Goal: Task Accomplishment & Management: Manage account settings

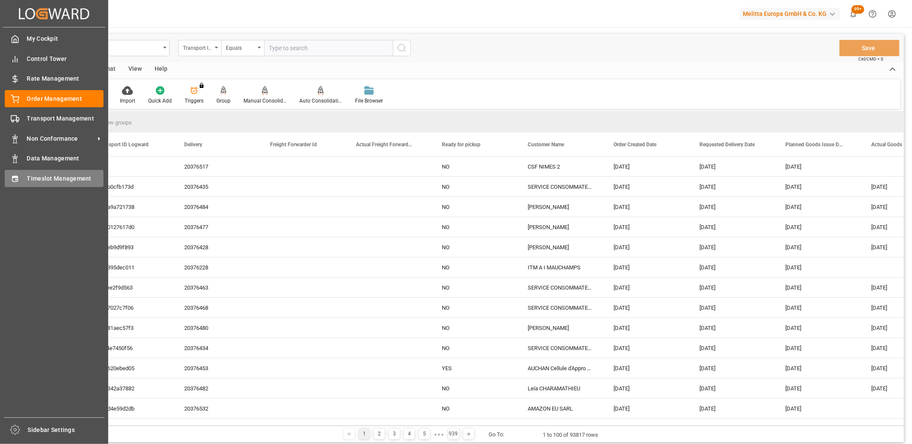
click at [9, 182] on div "Timeslot Management Timeslot Management" at bounding box center [54, 178] width 99 height 17
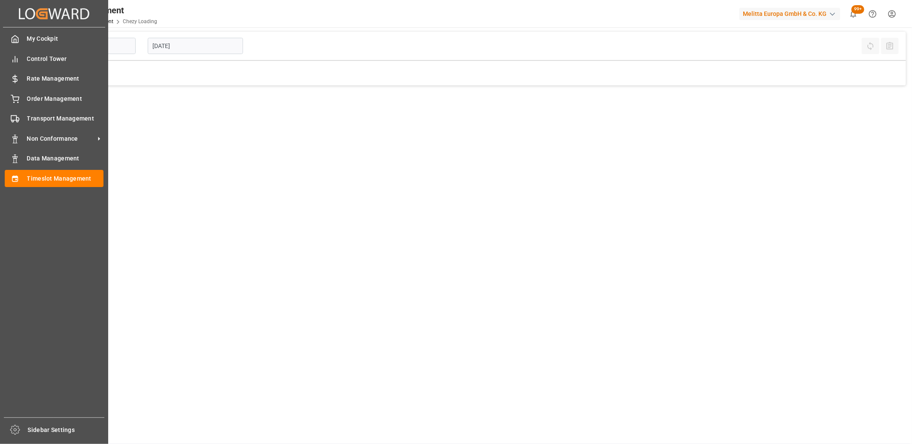
type input "Chezy Loading"
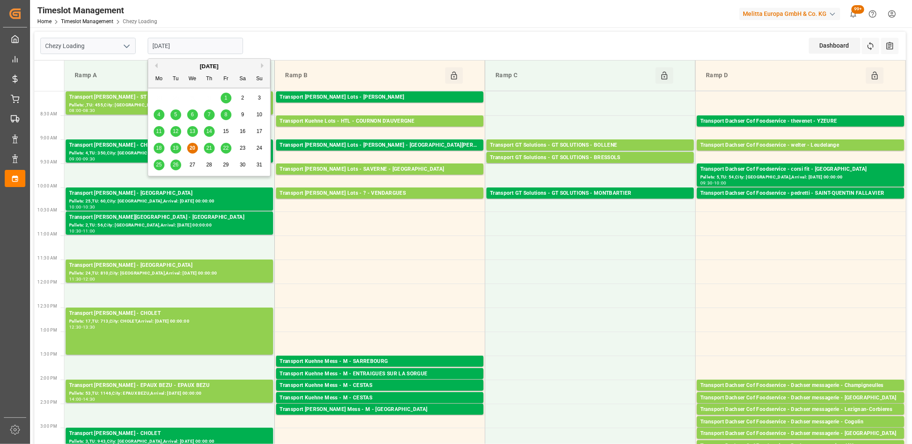
click at [224, 42] on input "[DATE]" at bounding box center [195, 46] width 95 height 16
click at [207, 147] on span "21" at bounding box center [209, 148] width 6 height 6
type input "[DATE]"
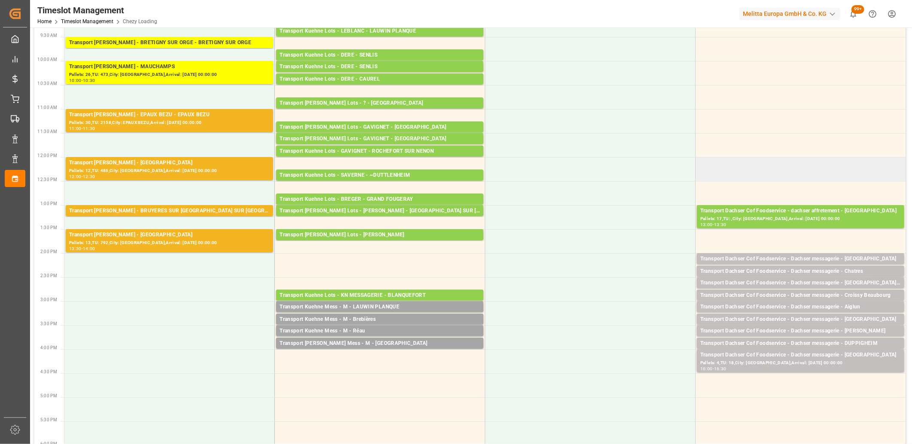
scroll to position [191, 0]
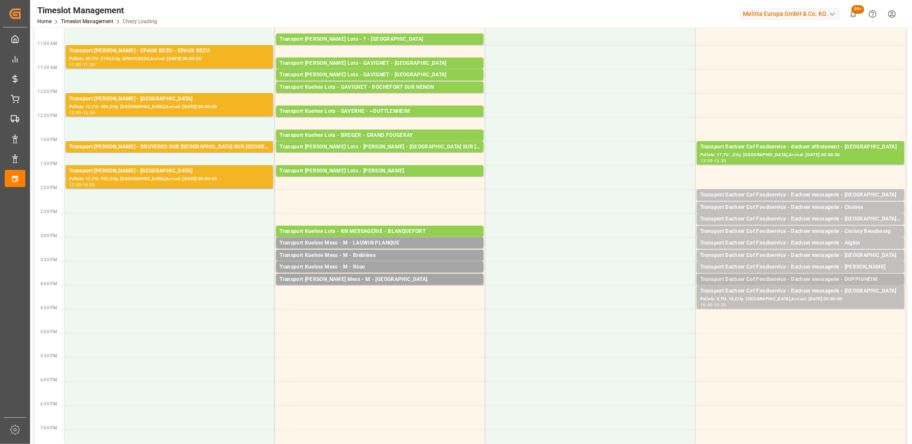
click at [732, 279] on div "Transport Dachser Cof Foodservice - Dachser messagerie - DUPPIGHEIM" at bounding box center [800, 280] width 201 height 9
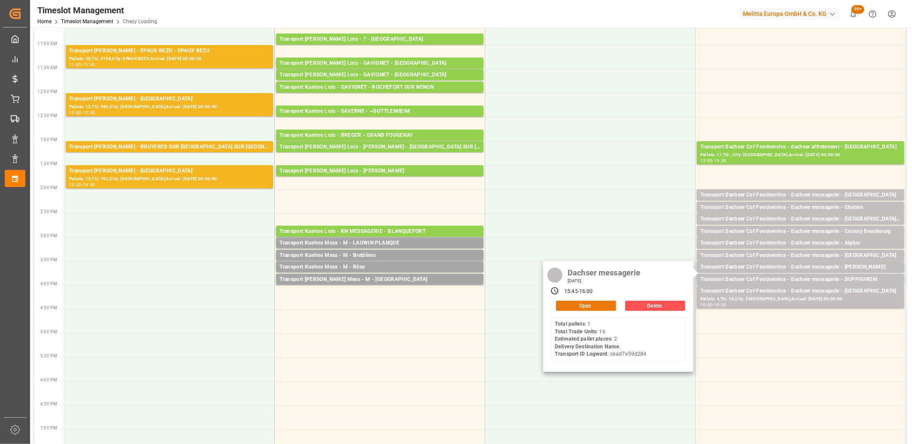
click at [598, 306] on button "Open" at bounding box center [586, 306] width 60 height 10
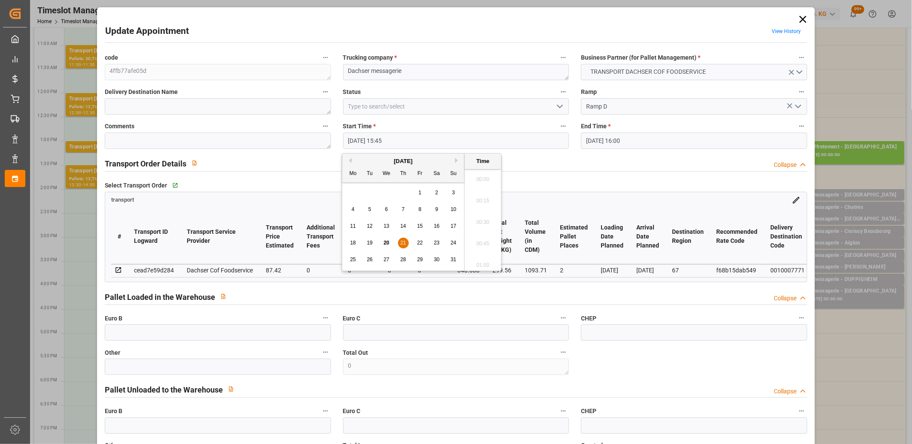
click at [408, 148] on input "[DATE] 15:45" at bounding box center [456, 141] width 226 height 16
click at [402, 242] on span "21" at bounding box center [403, 243] width 6 height 6
click at [483, 234] on li "16:30" at bounding box center [483, 236] width 37 height 21
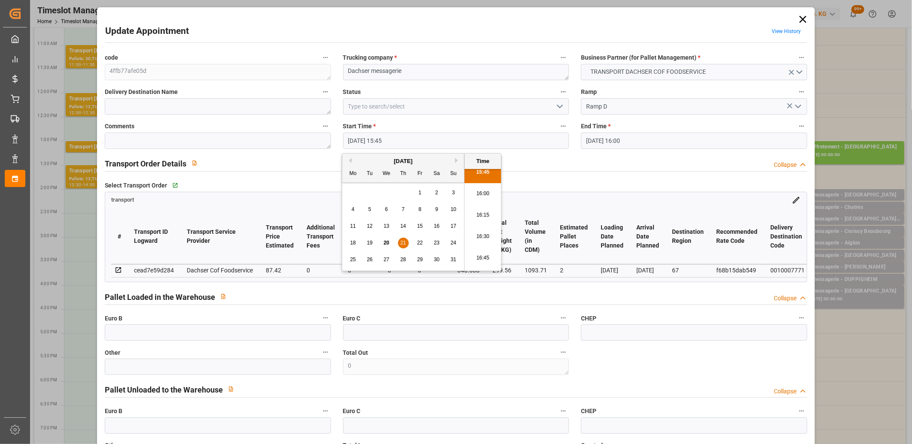
type input "21-08-2025 16:30"
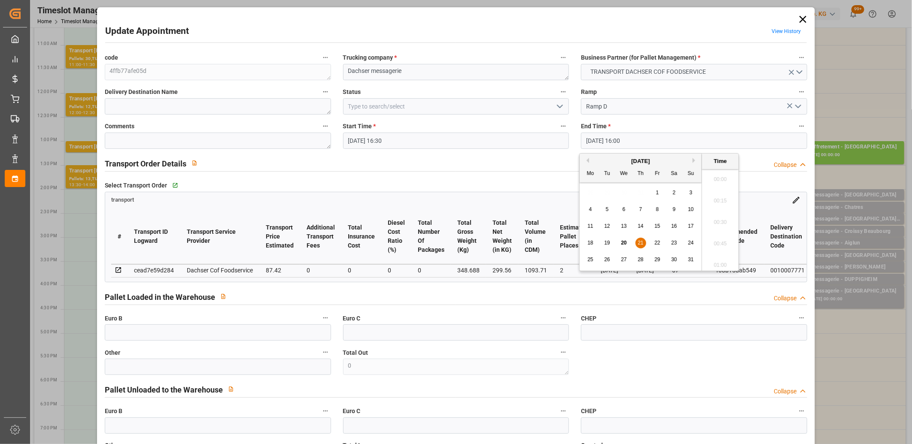
click at [617, 145] on input "[DATE] 16:00" at bounding box center [694, 141] width 226 height 16
click at [639, 241] on span "21" at bounding box center [641, 243] width 6 height 6
click at [713, 256] on li "17:00" at bounding box center [720, 258] width 37 height 21
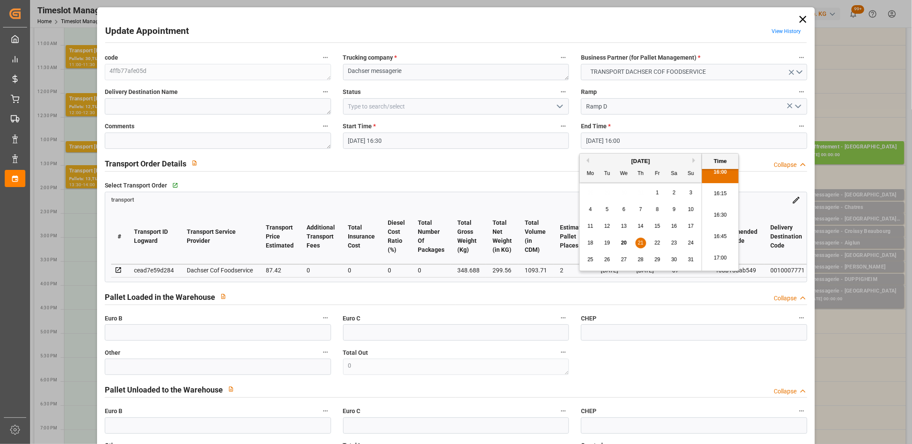
type input "21-08-2025 17:00"
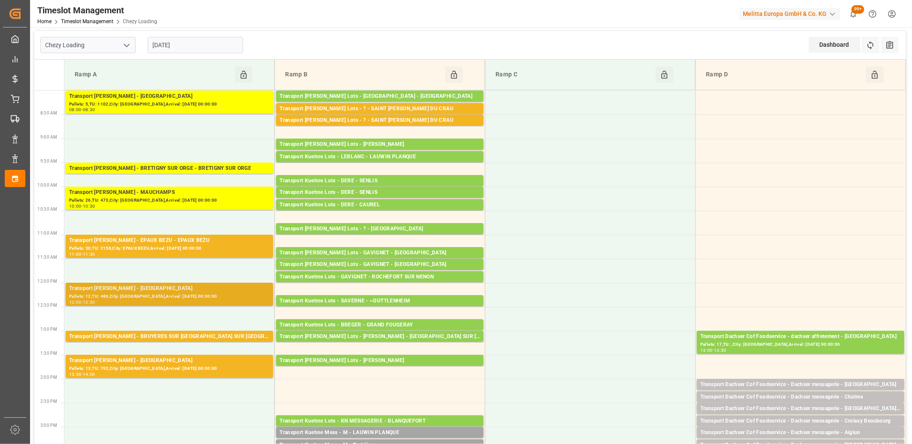
scroll to position [0, 0]
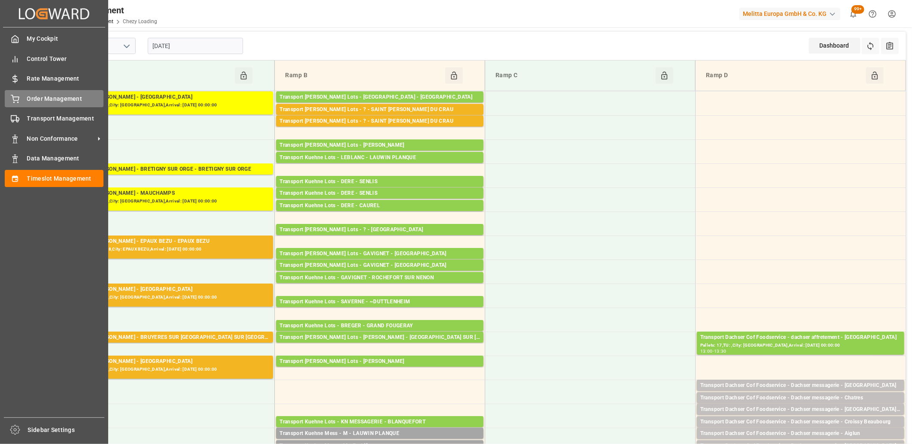
click at [22, 102] on div "Order Management Order Management" at bounding box center [54, 98] width 99 height 17
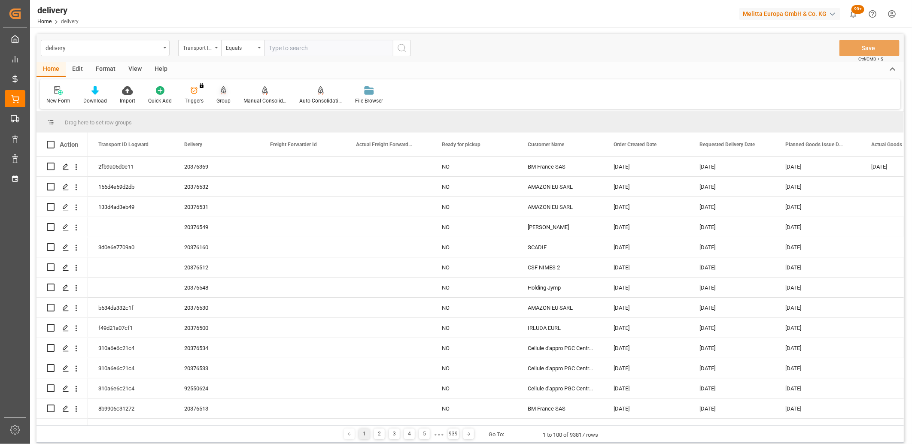
click at [222, 89] on icon at bounding box center [224, 90] width 6 height 9
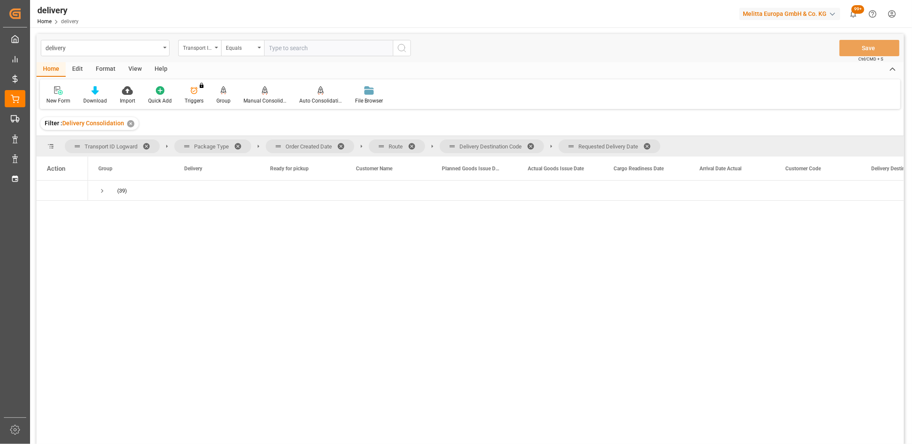
click at [650, 146] on span at bounding box center [650, 147] width 14 height 8
click at [536, 145] on span at bounding box center [534, 147] width 14 height 8
click at [411, 143] on span at bounding box center [415, 147] width 14 height 8
click at [342, 144] on span at bounding box center [344, 147] width 14 height 8
click at [104, 191] on span "Press SPACE to select this row." at bounding box center [102, 191] width 8 height 8
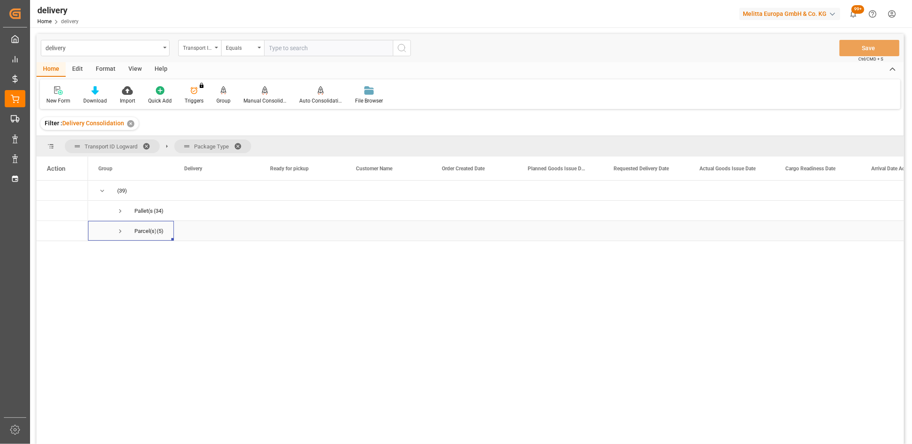
click at [119, 234] on span "Press SPACE to select this row." at bounding box center [120, 232] width 8 height 8
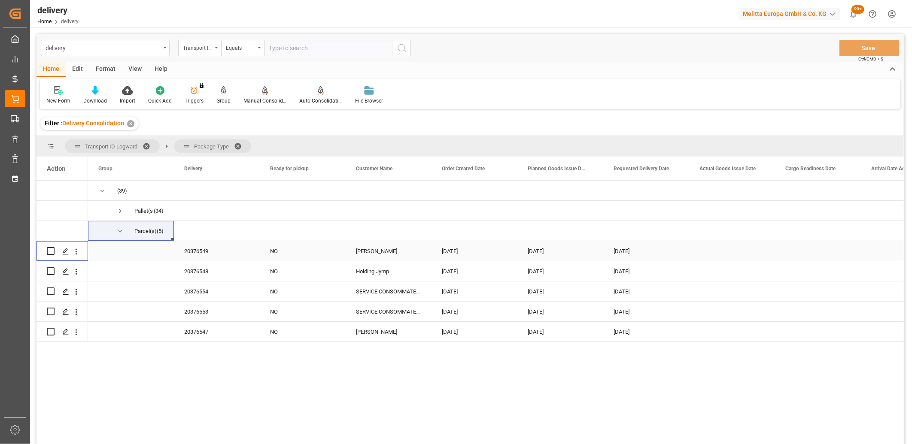
click at [52, 253] on input "Press Space to toggle row selection (unchecked)" at bounding box center [51, 251] width 8 height 8
checkbox input "true"
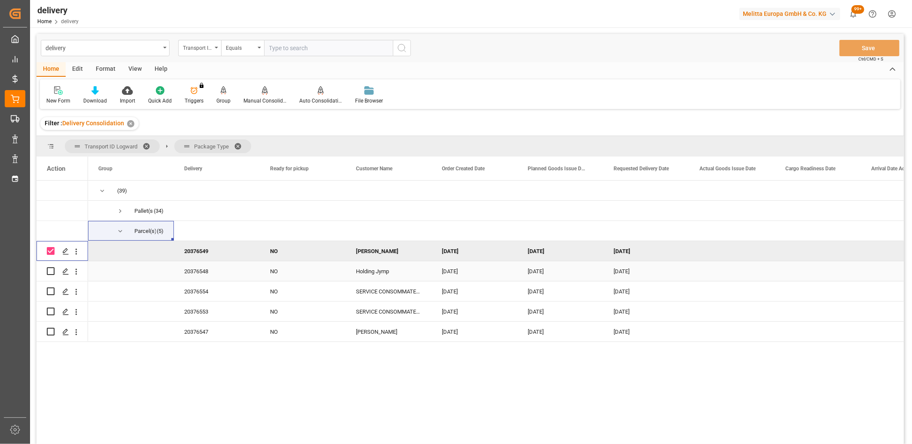
click at [52, 267] on div "Press SPACE to select this row." at bounding box center [51, 272] width 8 height 20
drag, startPoint x: 53, startPoint y: 270, endPoint x: 51, endPoint y: 287, distance: 17.4
click at [53, 271] on input "Press Space to toggle row selection (unchecked)" at bounding box center [51, 272] width 8 height 8
checkbox input "true"
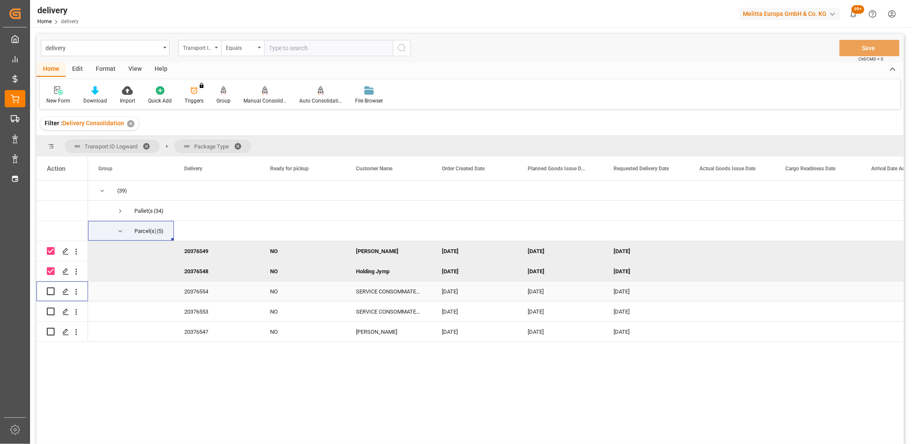
click at [51, 289] on input "Press Space to toggle row selection (unchecked)" at bounding box center [51, 292] width 8 height 8
checkbox input "true"
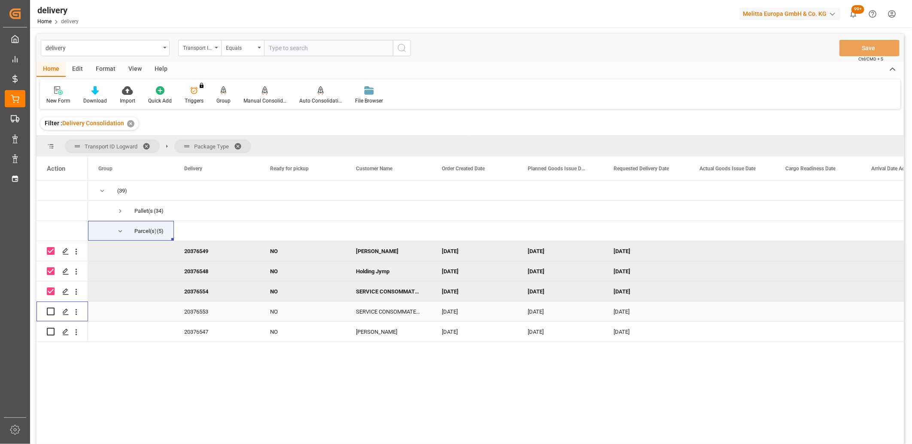
click at [50, 309] on input "Press Space to toggle row selection (unchecked)" at bounding box center [51, 312] width 8 height 8
checkbox input "true"
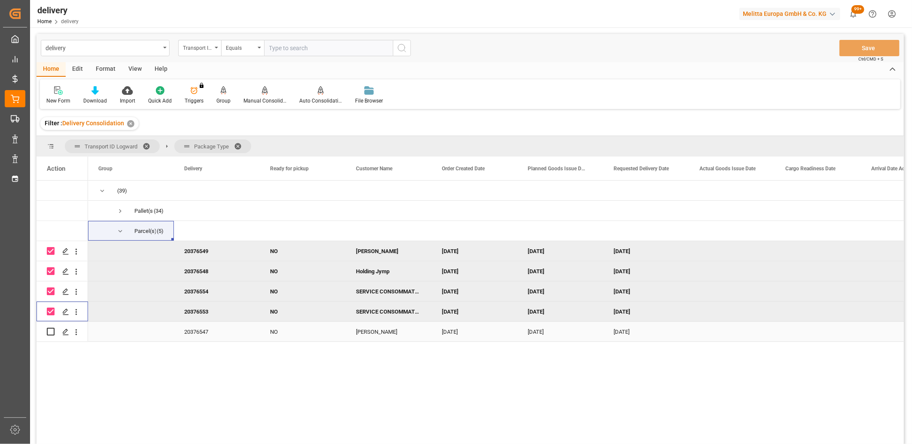
click at [50, 329] on input "Press Space to toggle row selection (unchecked)" at bounding box center [51, 332] width 8 height 8
checkbox input "true"
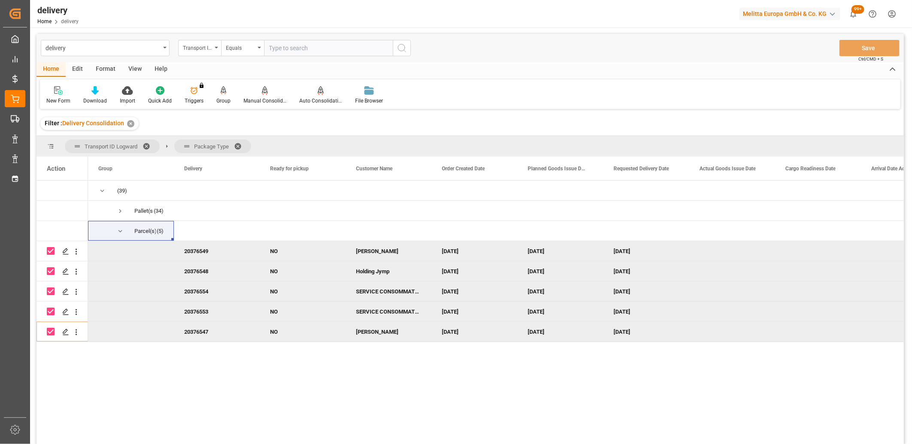
click at [319, 95] on div "Auto Consolidation" at bounding box center [321, 95] width 56 height 19
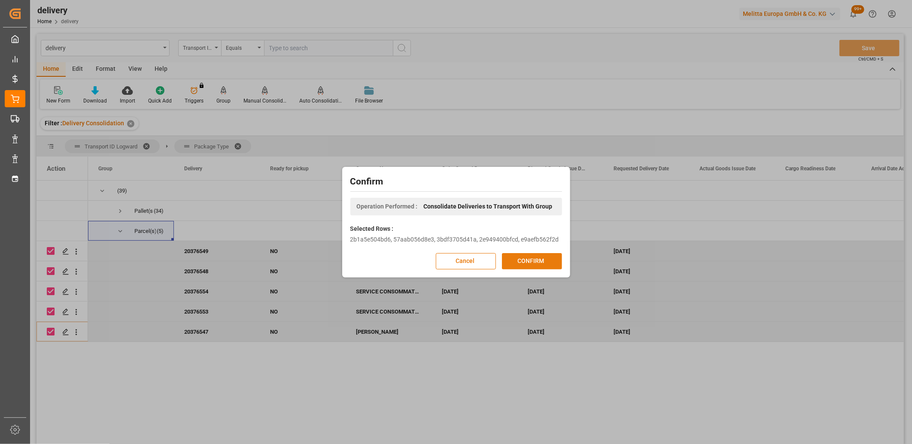
click at [517, 263] on button "CONFIRM" at bounding box center [532, 261] width 60 height 16
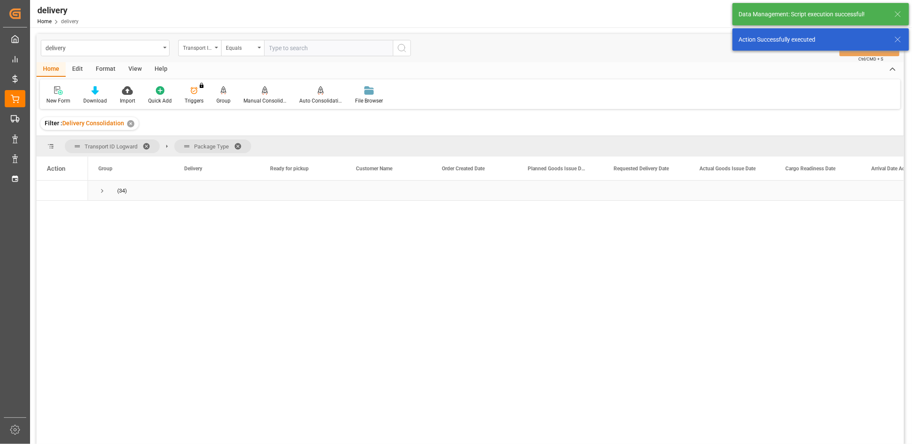
click at [100, 191] on span "Press SPACE to select this row." at bounding box center [102, 191] width 8 height 8
click at [121, 210] on span "Press SPACE to select this row." at bounding box center [120, 211] width 8 height 8
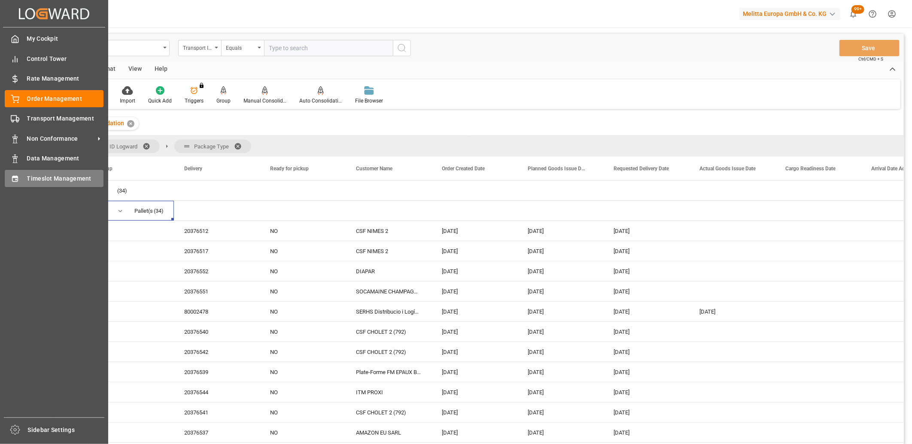
click at [27, 185] on div "Timeslot Management Timeslot Management" at bounding box center [54, 178] width 99 height 17
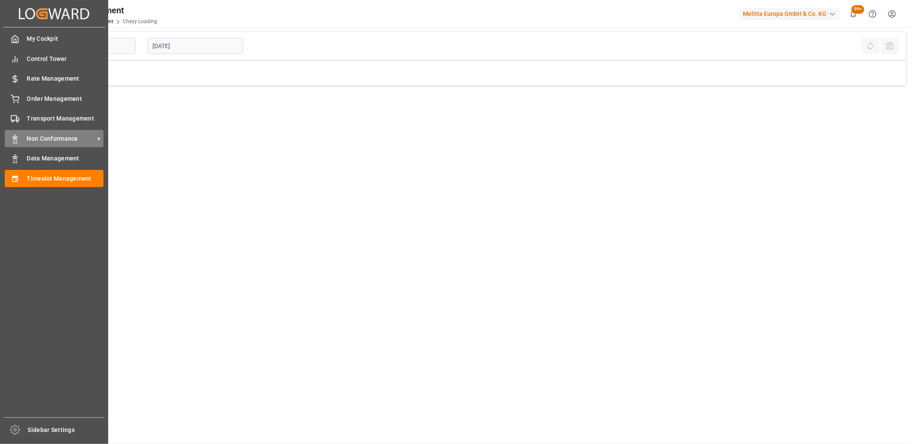
type input "Chezy Loading"
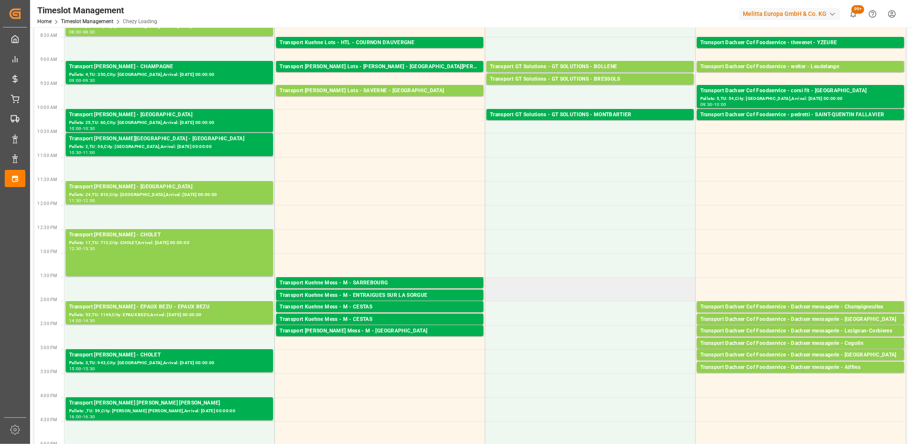
scroll to position [95, 0]
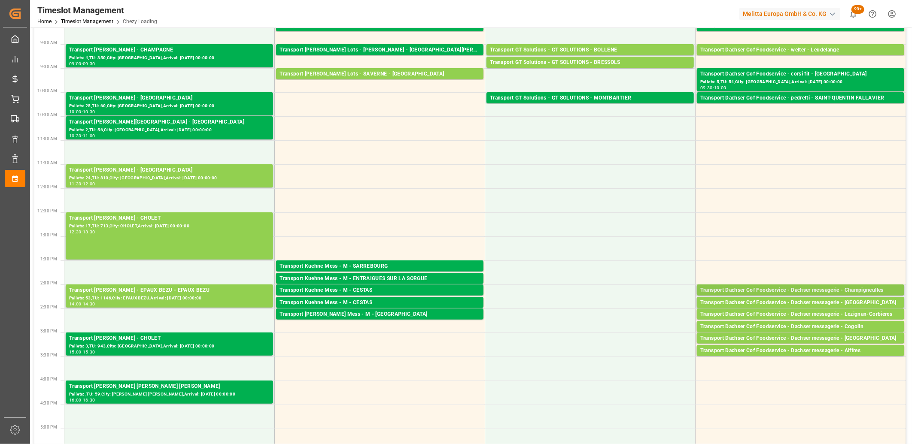
click at [757, 289] on div "Transport Dachser Cof Foodservice - Dachser messagerie - Champigneulles" at bounding box center [800, 290] width 201 height 9
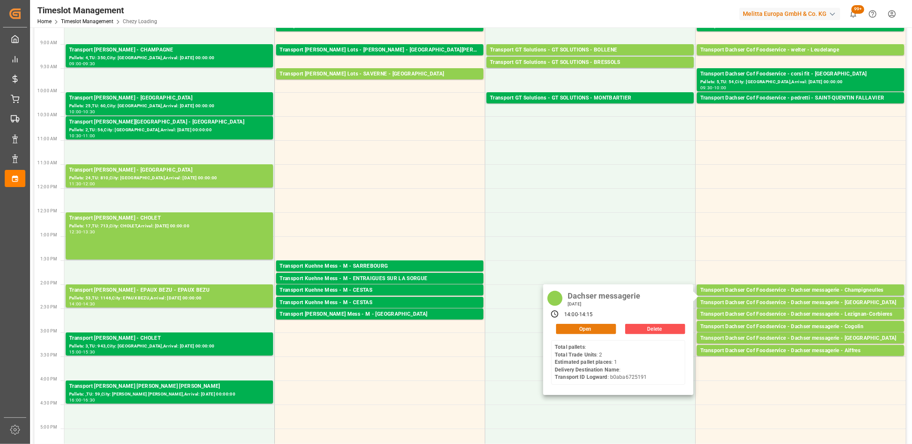
click at [599, 328] on button "Open" at bounding box center [586, 329] width 60 height 10
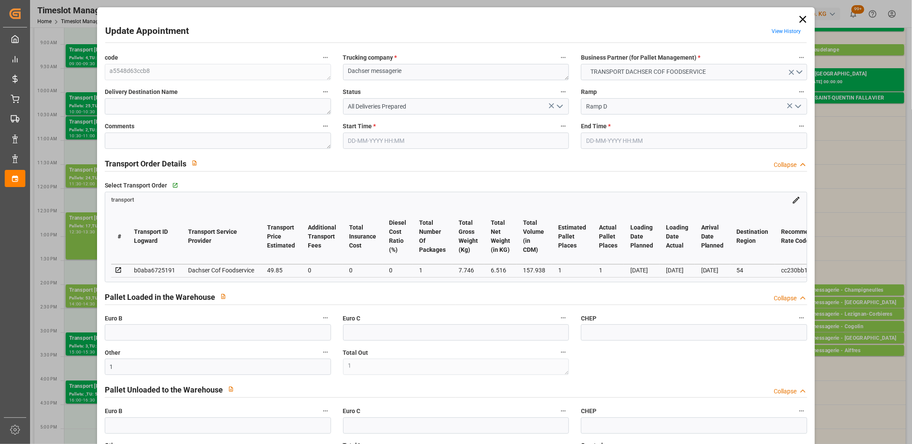
type input "[DATE] 14:00"
type input "[DATE] 14:15"
type input "[DATE] 12:08"
type input "[DATE] 11:38"
type input "[DATE]"
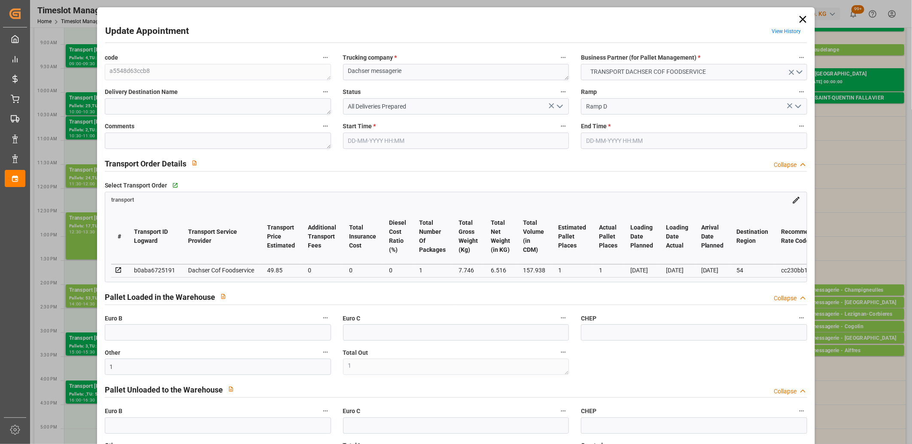
type input "[DATE]"
click at [559, 106] on icon "open menu" at bounding box center [560, 106] width 10 height 10
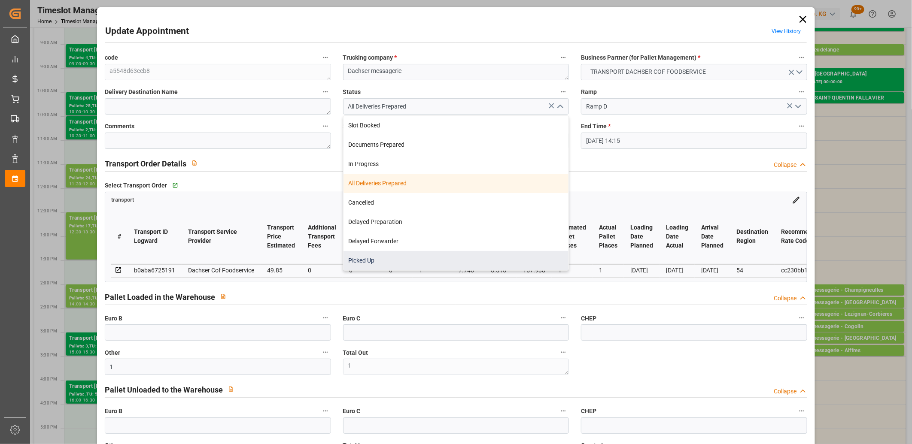
click at [469, 251] on div "Picked Up" at bounding box center [456, 260] width 225 height 19
type input "Picked Up"
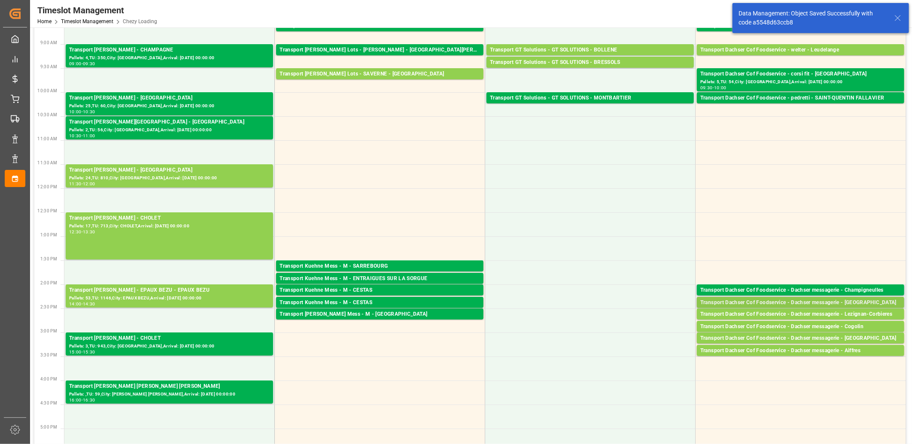
click at [741, 301] on div "Transport Dachser Cof Foodservice - Dachser messagerie - [GEOGRAPHIC_DATA]" at bounding box center [800, 303] width 201 height 9
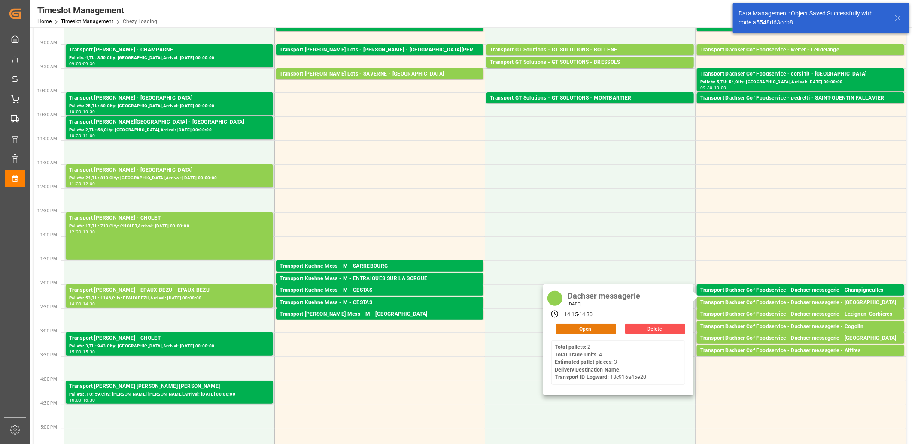
click at [598, 327] on button "Open" at bounding box center [586, 329] width 60 height 10
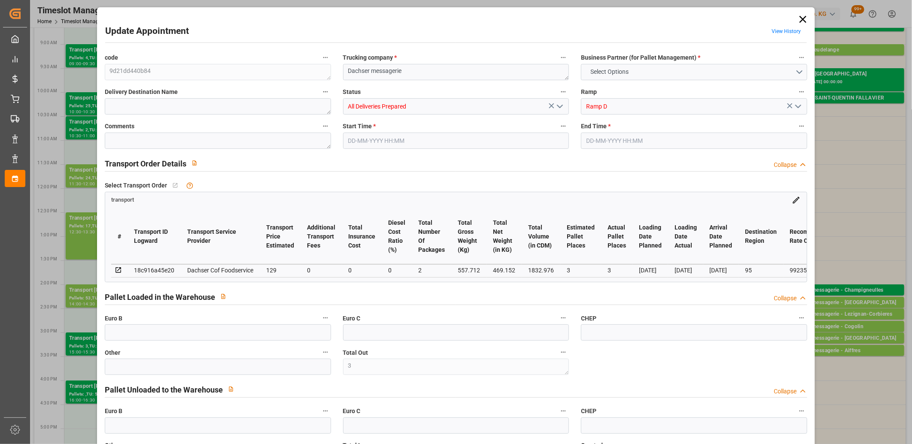
type input "3"
type input "129"
type input "0"
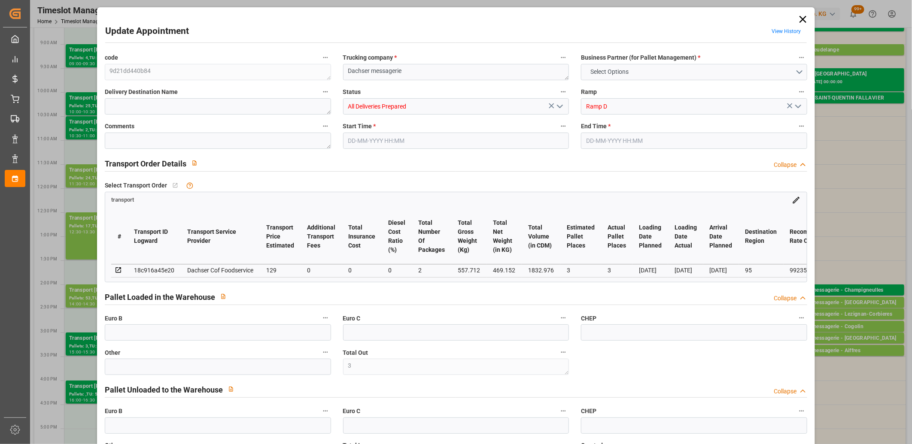
type input "0"
type input "125.5815"
type input "-3.4185"
type input "2"
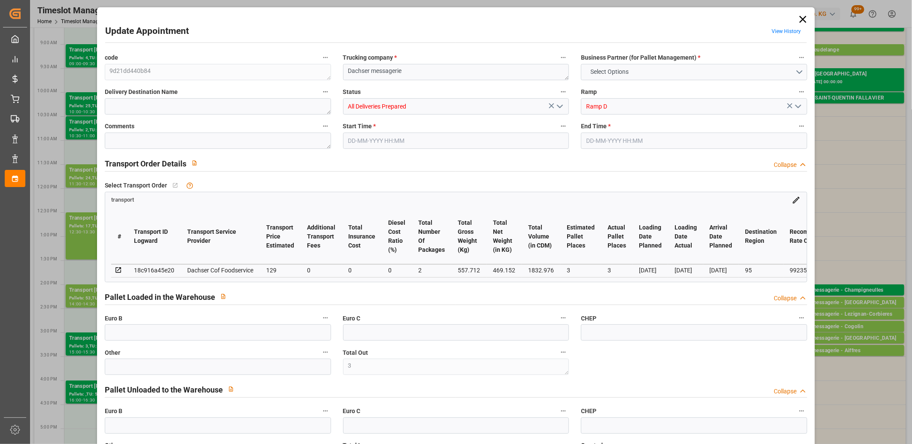
type input "469.152"
type input "631.492"
type input "1832.976"
type input "95"
type input "2"
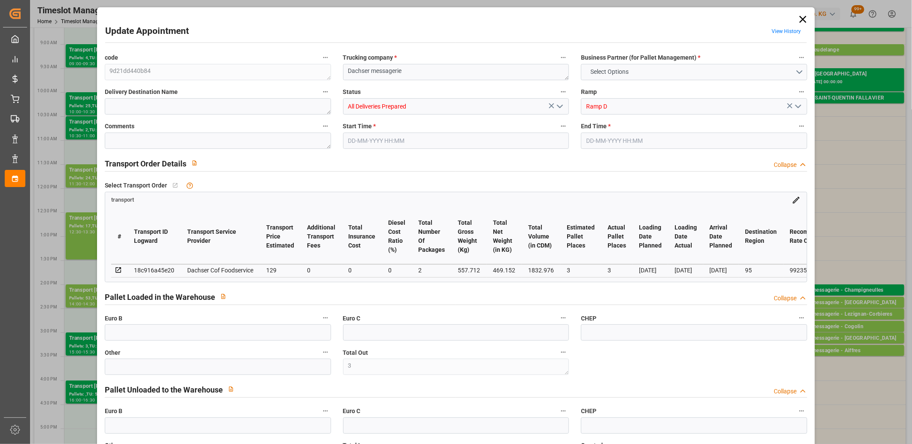
type input "4"
type input "3"
type input "101"
type input "557.712"
type input "0"
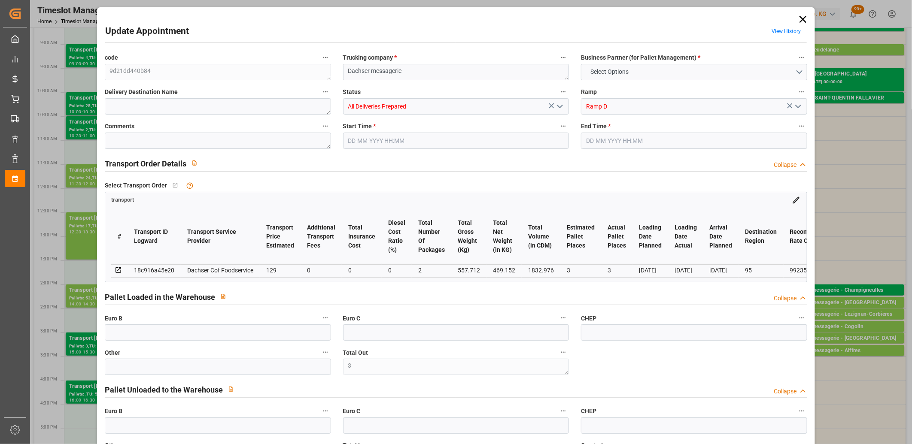
type input "4710.8598"
type input "0"
type input "21"
type input "35"
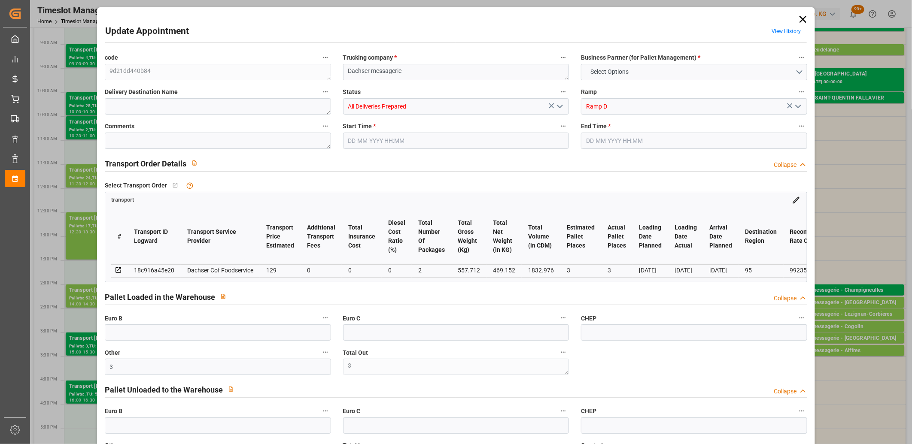
type input "[DATE] 14:15"
type input "[DATE] 14:30"
type input "[DATE] 12:08"
type input "[DATE] 11:38"
type input "[DATE]"
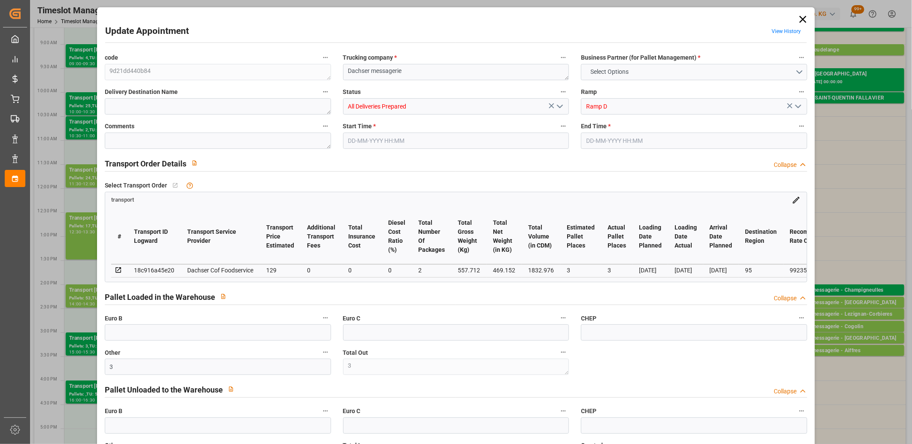
type input "[DATE]"
click at [556, 107] on icon "open menu" at bounding box center [560, 106] width 10 height 10
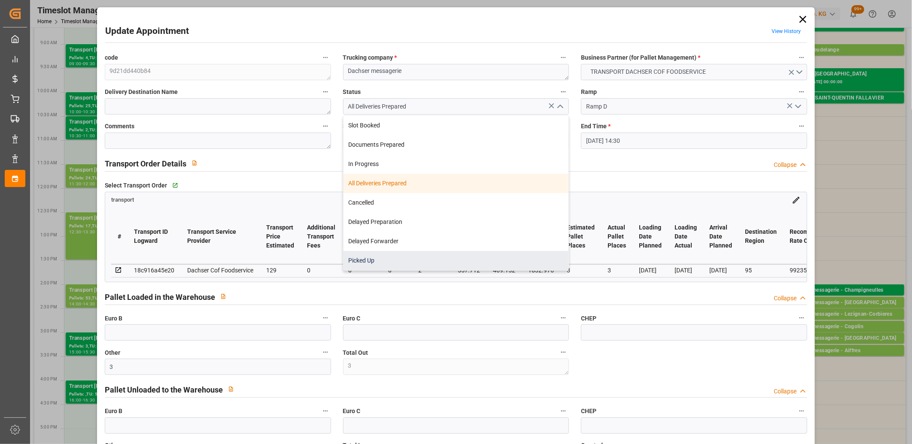
click at [470, 256] on div "Picked Up" at bounding box center [456, 260] width 225 height 19
type input "Picked Up"
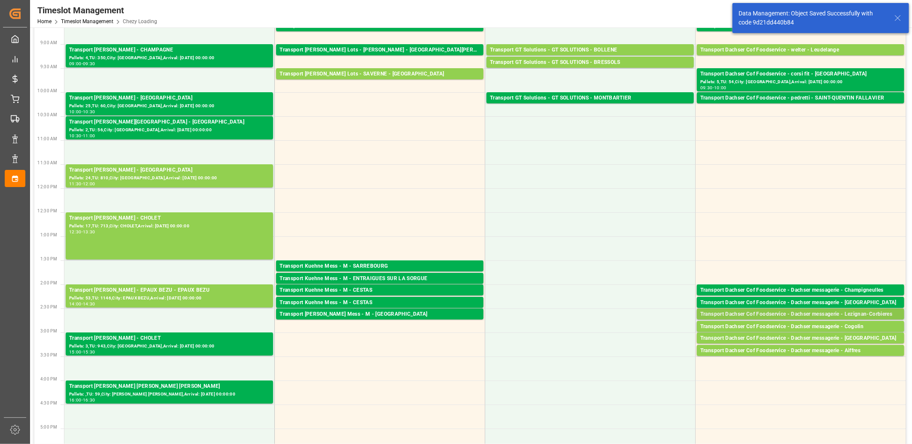
click at [800, 313] on div "Transport Dachser Cof Foodservice - Dachser messagerie - Lezignan-Corbieres" at bounding box center [800, 314] width 201 height 9
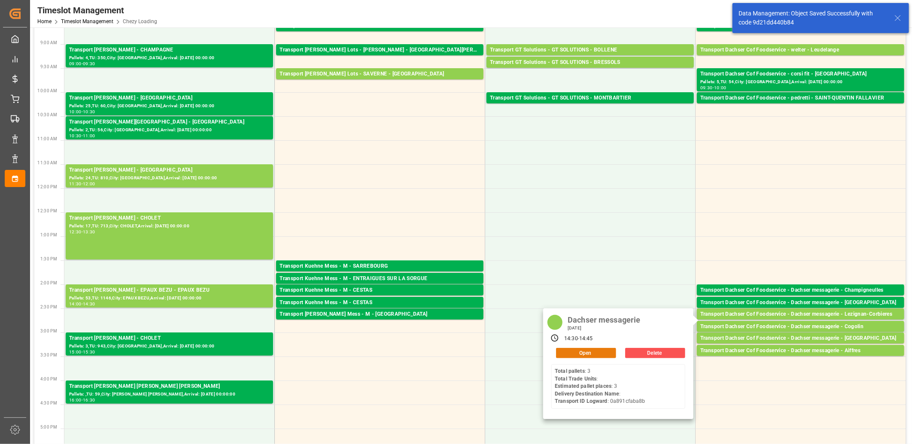
click at [611, 351] on button "Open" at bounding box center [586, 353] width 60 height 10
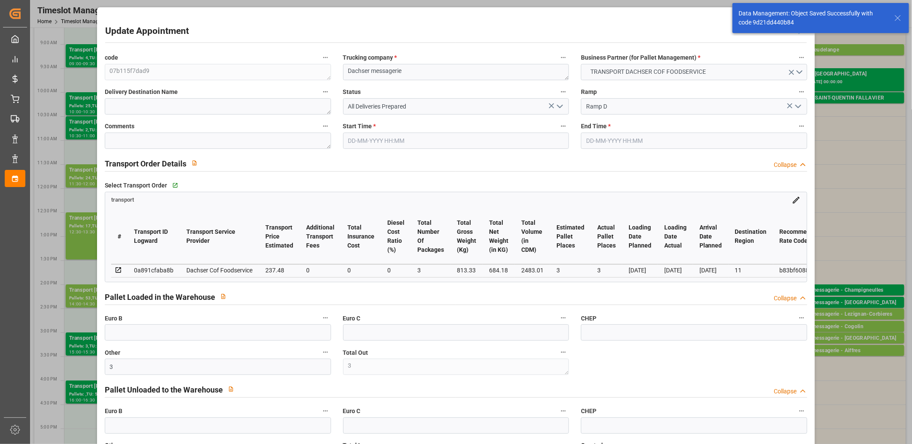
type input "[DATE] 14:30"
type input "[DATE] 14:45"
type input "[DATE] 12:09"
type input "[DATE] 11:38"
type input "[DATE]"
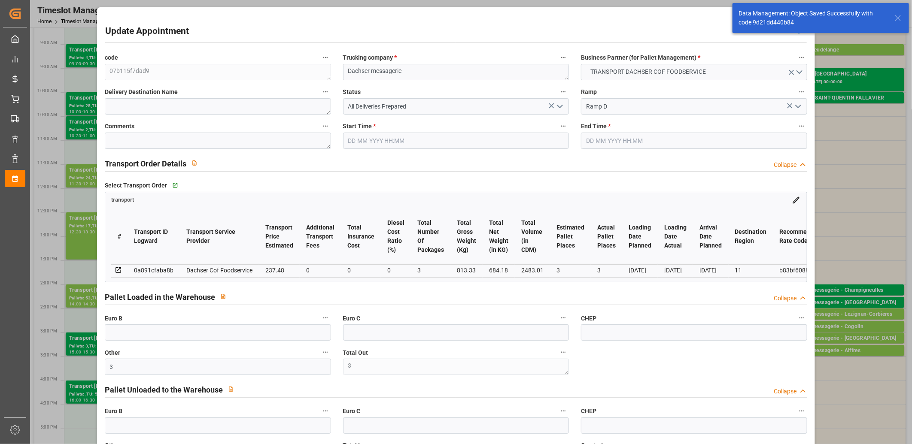
type input "[DATE]"
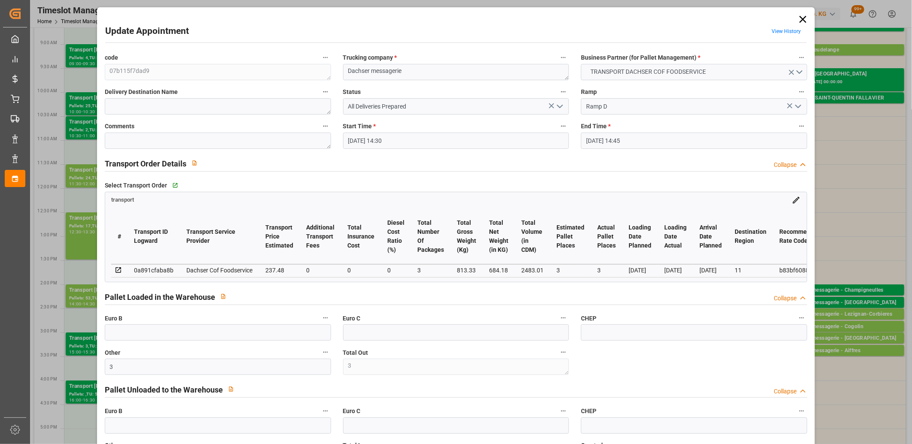
click at [560, 108] on icon "open menu" at bounding box center [560, 106] width 10 height 10
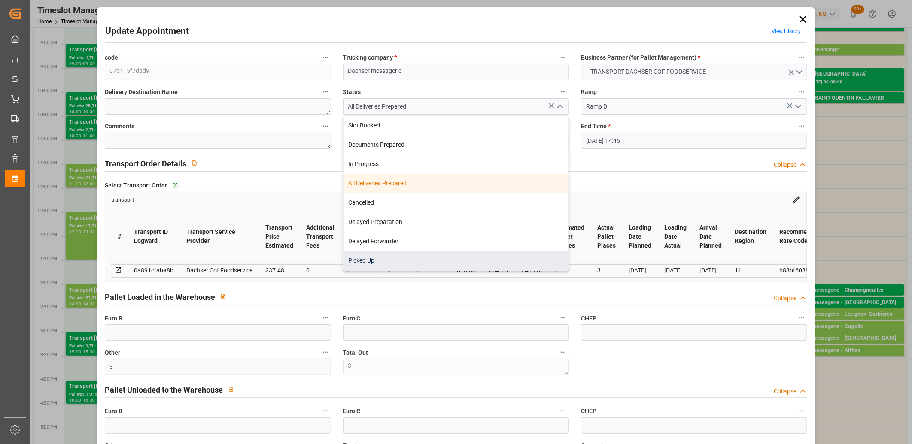
click at [458, 253] on div "Picked Up" at bounding box center [456, 260] width 225 height 19
type input "Picked Up"
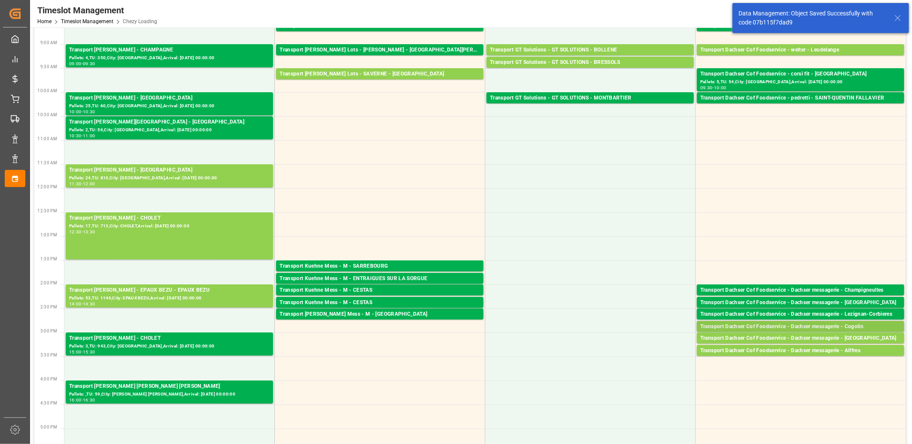
click at [762, 328] on div "Transport Dachser Cof Foodservice - Dachser messagerie - Cogolin" at bounding box center [800, 327] width 201 height 9
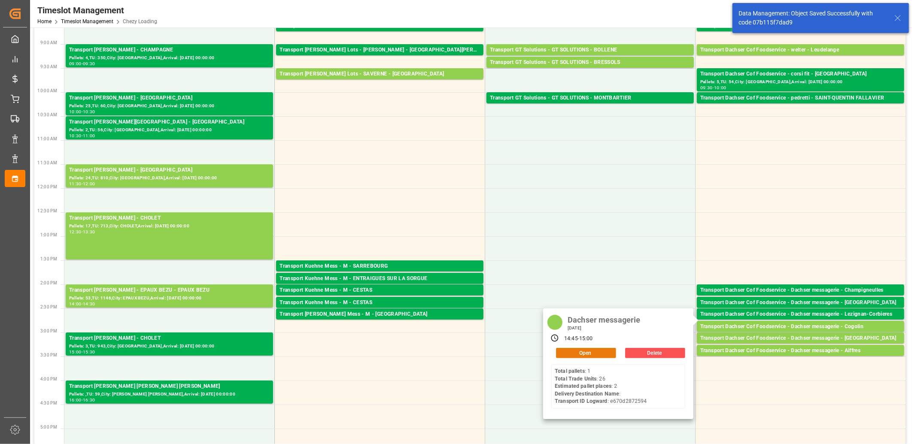
click at [602, 350] on button "Open" at bounding box center [586, 353] width 60 height 10
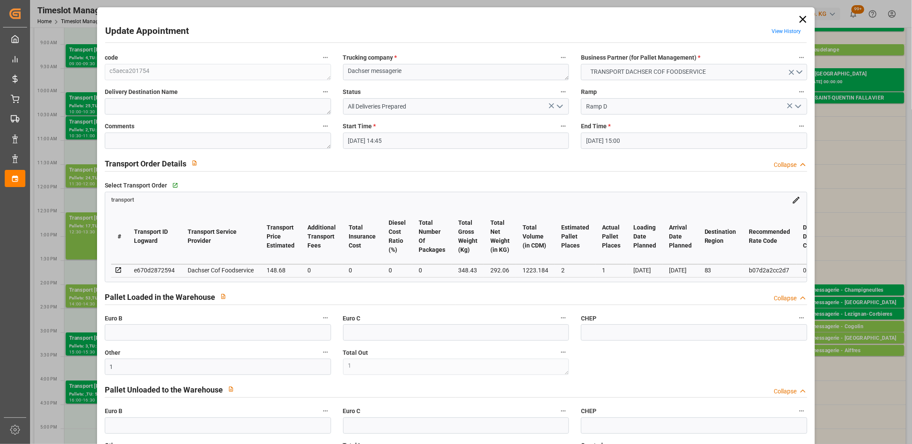
click at [557, 107] on polyline "open menu" at bounding box center [559, 106] width 5 height 3
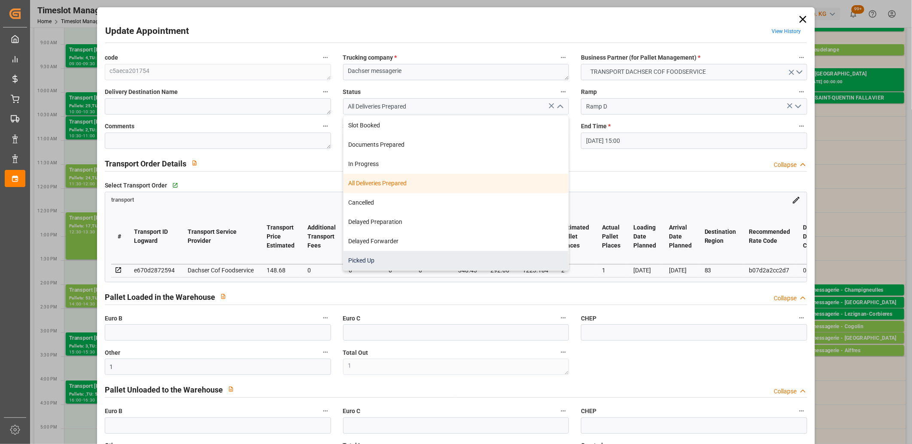
click at [488, 260] on div "Picked Up" at bounding box center [456, 260] width 225 height 19
type input "Picked Up"
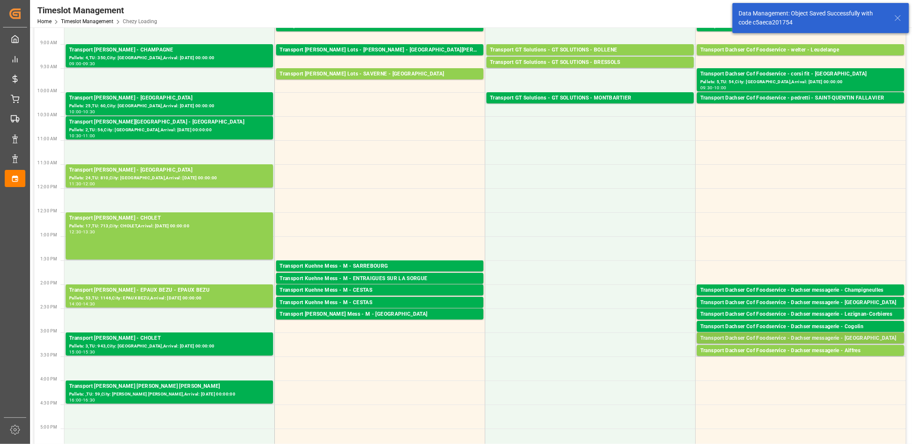
click at [719, 338] on div "Transport Dachser Cof Foodservice - Dachser messagerie - [GEOGRAPHIC_DATA]" at bounding box center [800, 339] width 201 height 9
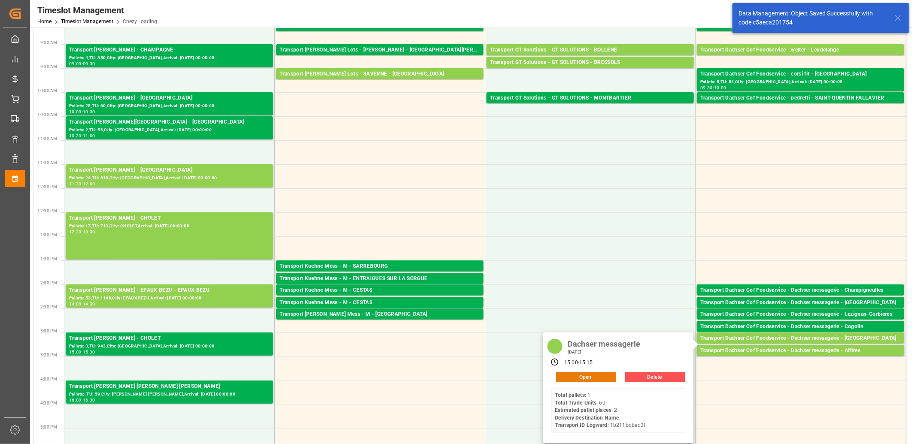
click at [593, 375] on button "Open" at bounding box center [586, 377] width 60 height 10
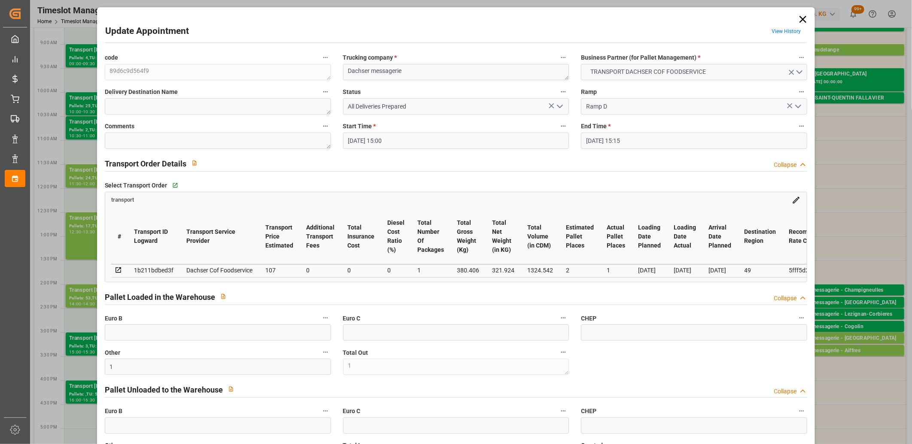
click at [558, 108] on polyline "open menu" at bounding box center [559, 106] width 5 height 3
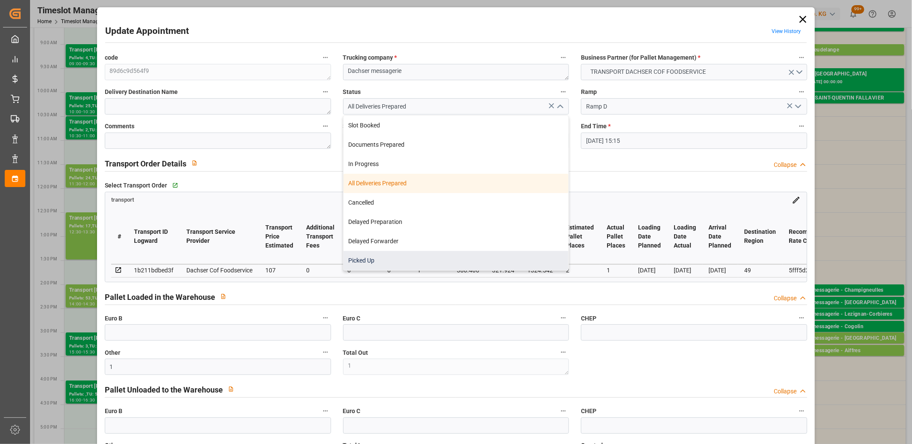
click at [477, 256] on div "Picked Up" at bounding box center [456, 260] width 225 height 19
type input "Picked Up"
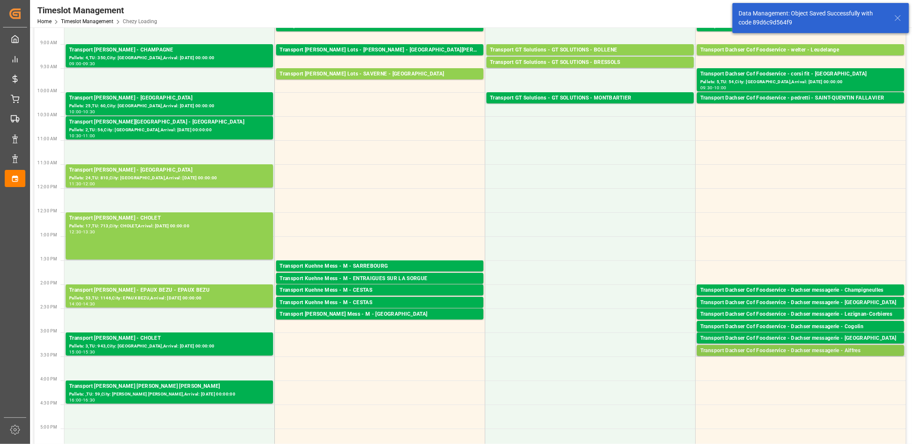
click at [738, 351] on div "Transport Dachser Cof Foodservice - Dachser messagerie - Aiffres" at bounding box center [800, 351] width 201 height 9
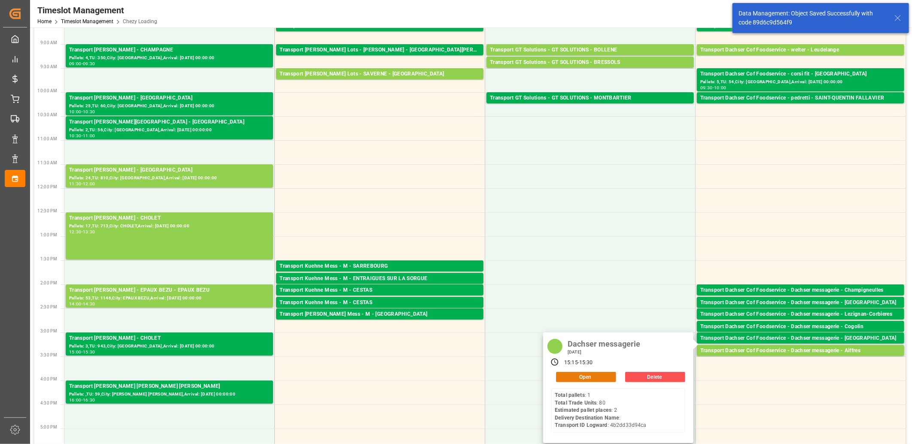
click at [597, 374] on button "Open" at bounding box center [586, 377] width 60 height 10
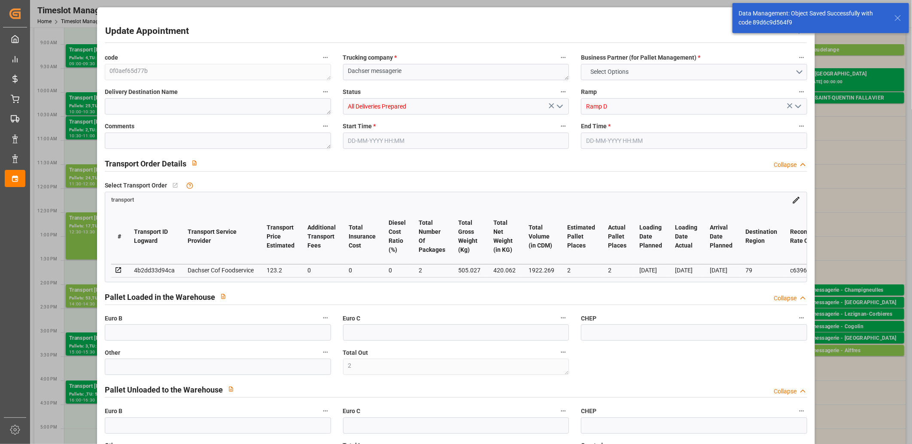
type input "2"
type input "123.2"
type input "0"
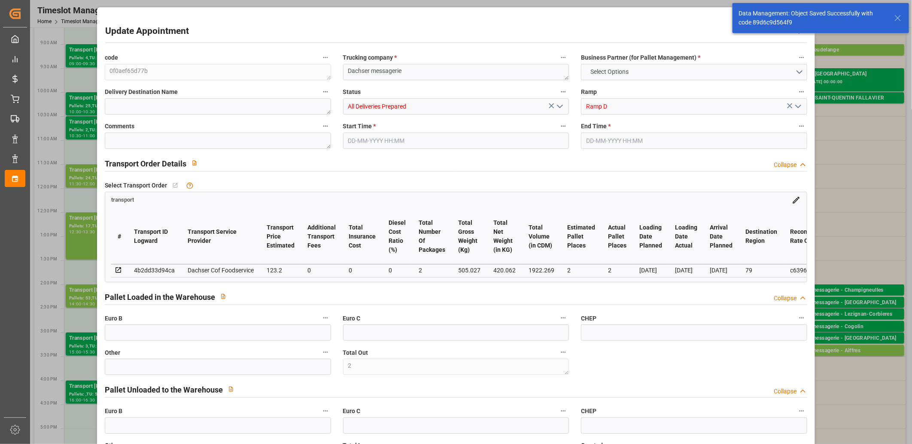
type input "0"
type input "119.9352"
type input "-3.2648"
type input "2"
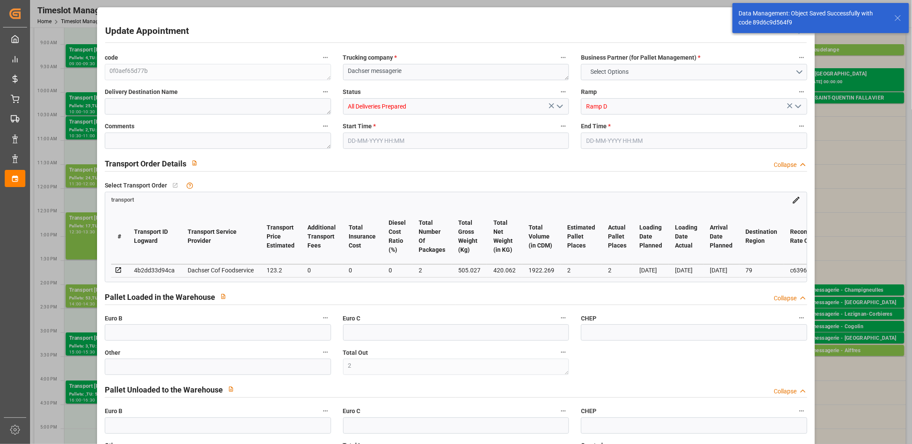
type input "420.062"
type input "553.917"
type input "1922.269"
type input "79"
type input "1"
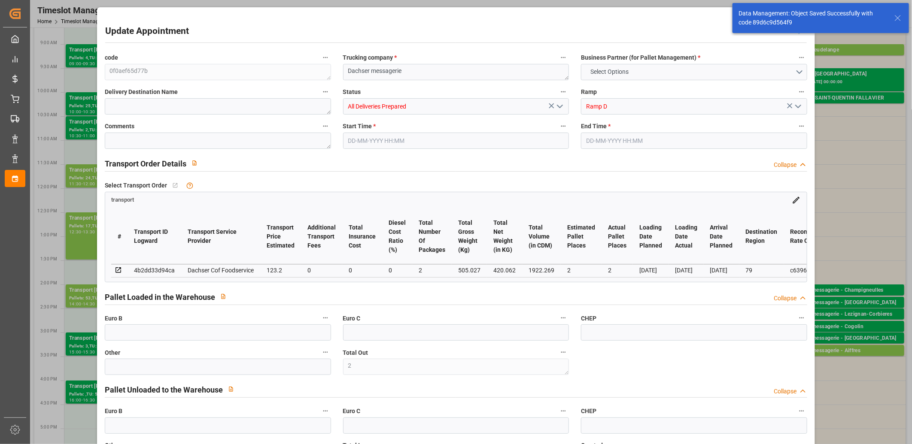
type input "80"
type input "2"
type input "101"
type input "505.027"
type input "0"
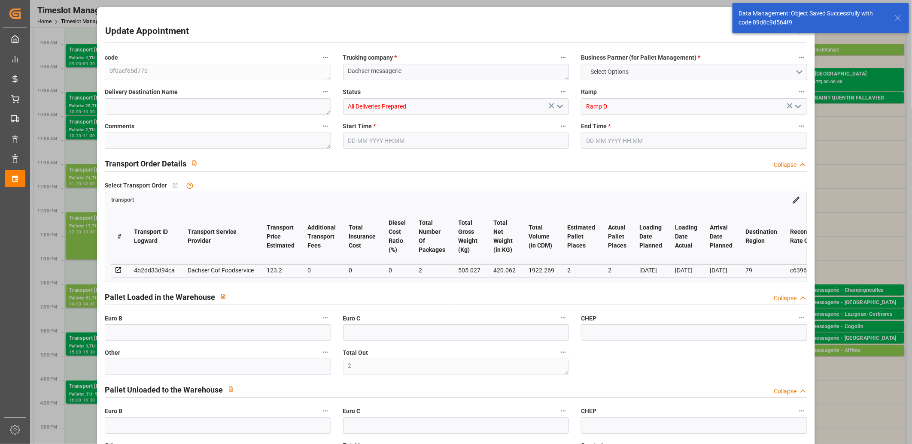
type input "4710.8598"
type input "0"
type input "21"
type input "35"
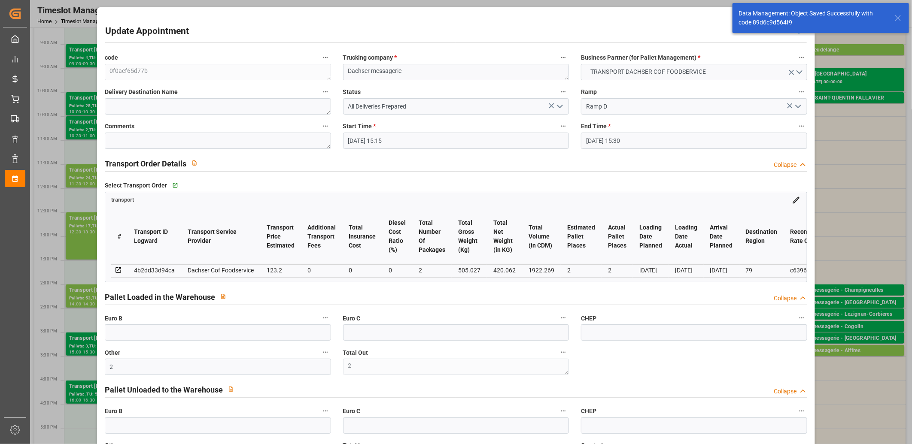
type input "[DATE] 15:15"
type input "[DATE] 15:30"
type input "[DATE] 12:41"
type input "[DATE] 11:38"
type input "[DATE]"
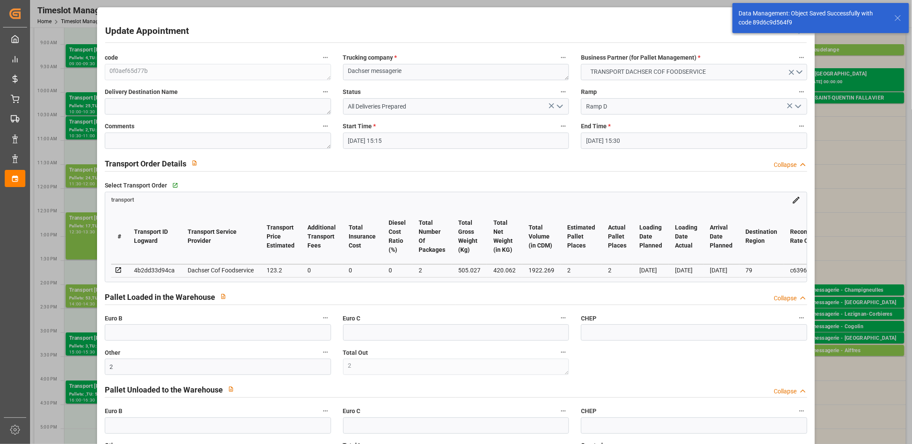
type input "[DATE]"
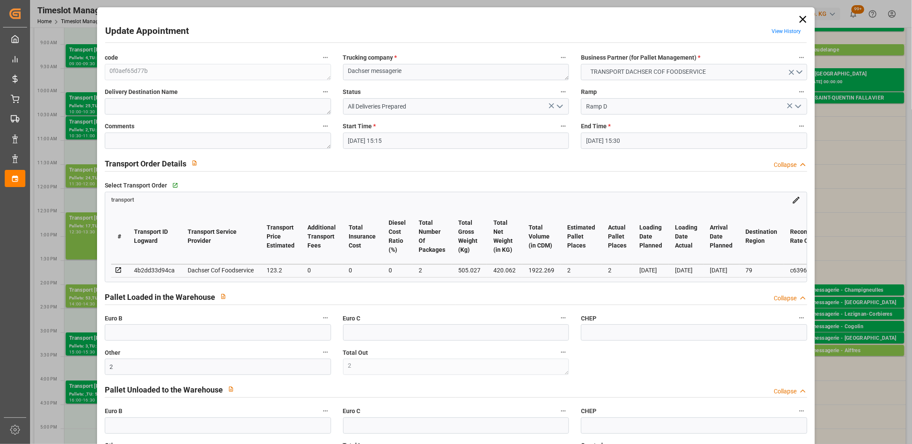
click at [561, 110] on icon "open menu" at bounding box center [560, 106] width 10 height 10
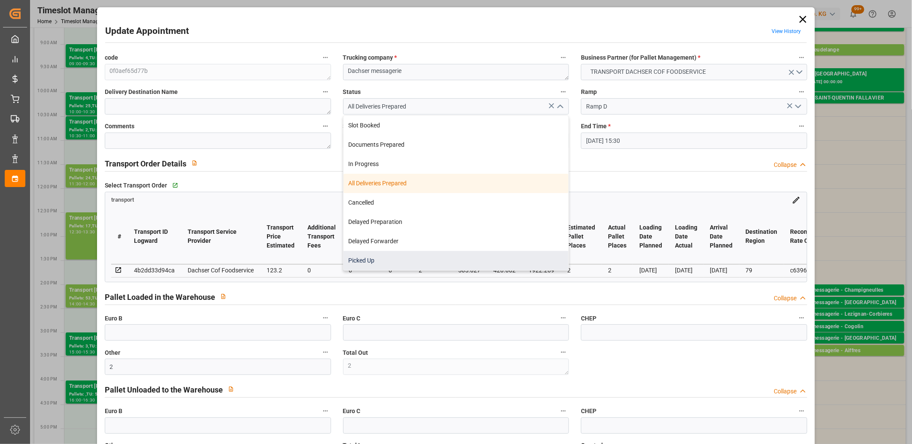
click at [464, 253] on div "Picked Up" at bounding box center [456, 260] width 225 height 19
type input "Picked Up"
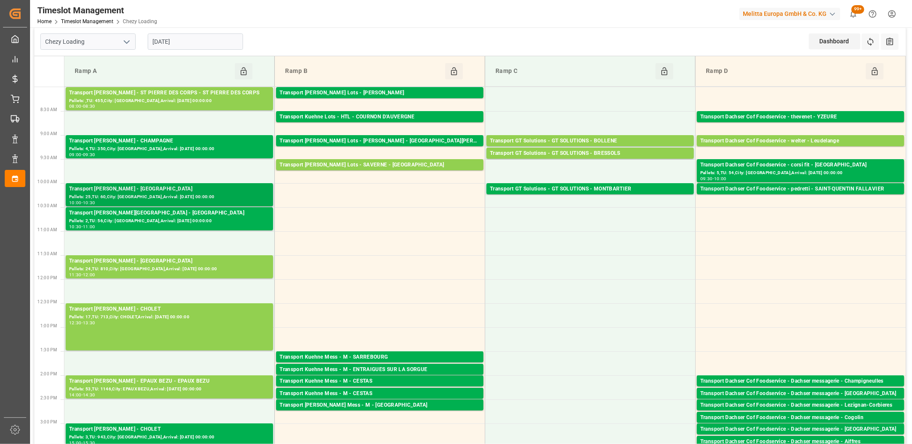
scroll to position [0, 0]
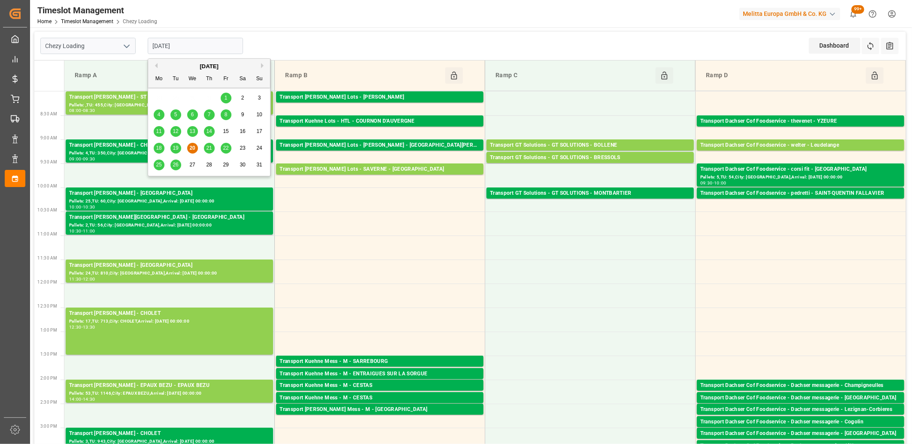
click at [204, 45] on input "[DATE]" at bounding box center [195, 46] width 95 height 16
click at [208, 144] on div "21" at bounding box center [209, 148] width 11 height 10
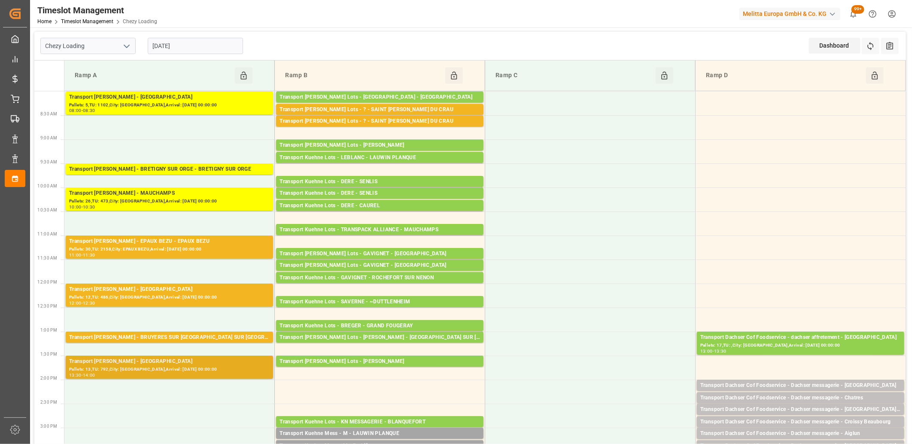
click at [175, 366] on div "Pallets: 13,TU: 792,City: [GEOGRAPHIC_DATA],Arrival: [DATE] 00:00:00" at bounding box center [169, 369] width 201 height 7
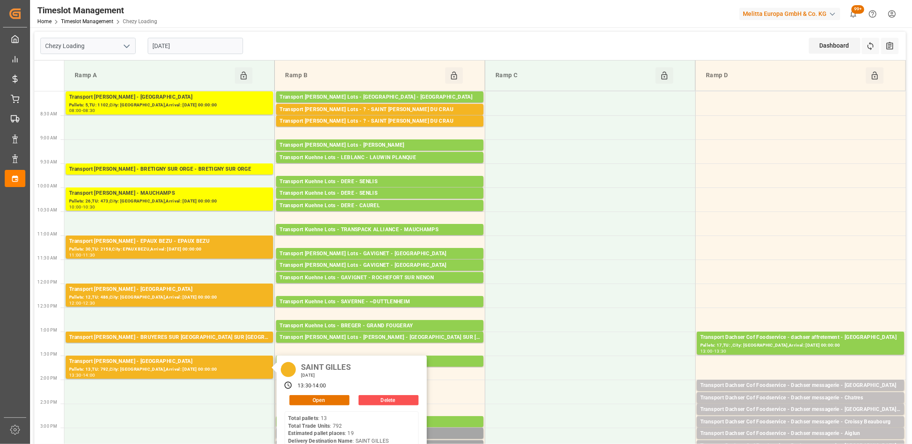
click at [225, 47] on input "[DATE]" at bounding box center [195, 46] width 95 height 16
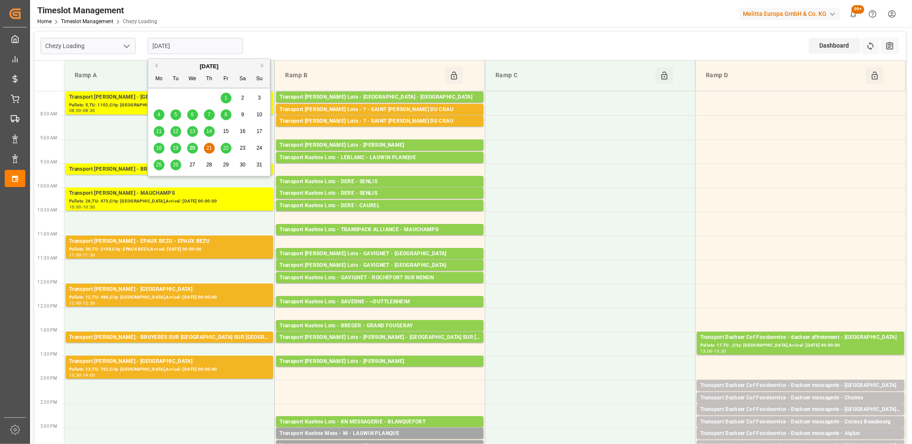
click at [224, 148] on span "22" at bounding box center [226, 148] width 6 height 6
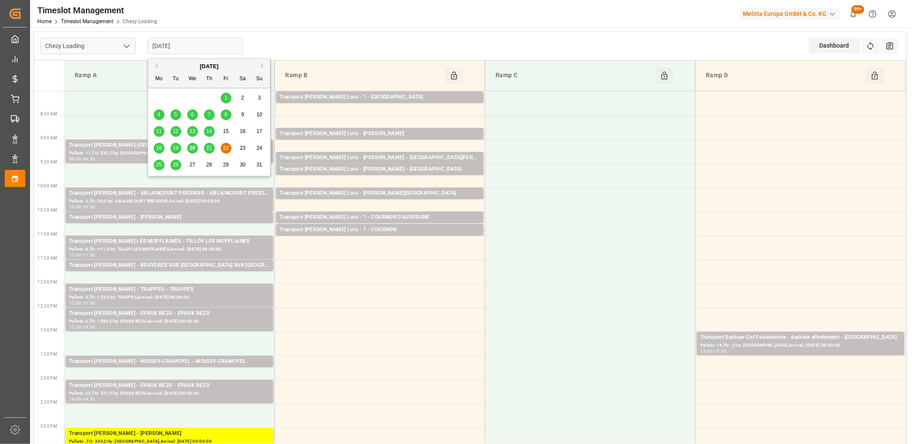
click at [208, 42] on input "[DATE]" at bounding box center [195, 46] width 95 height 16
click at [157, 163] on span "25" at bounding box center [159, 165] width 6 height 6
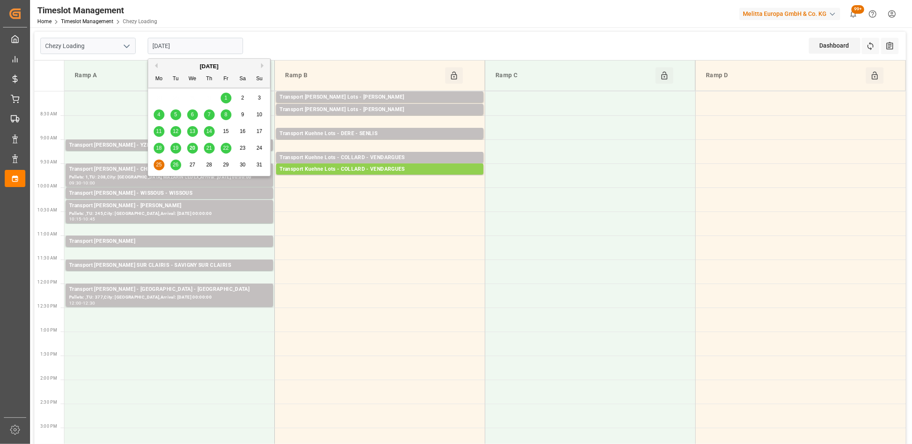
click at [195, 44] on input "[DATE]" at bounding box center [195, 46] width 95 height 16
click at [175, 165] on span "26" at bounding box center [176, 165] width 6 height 6
type input "[DATE]"
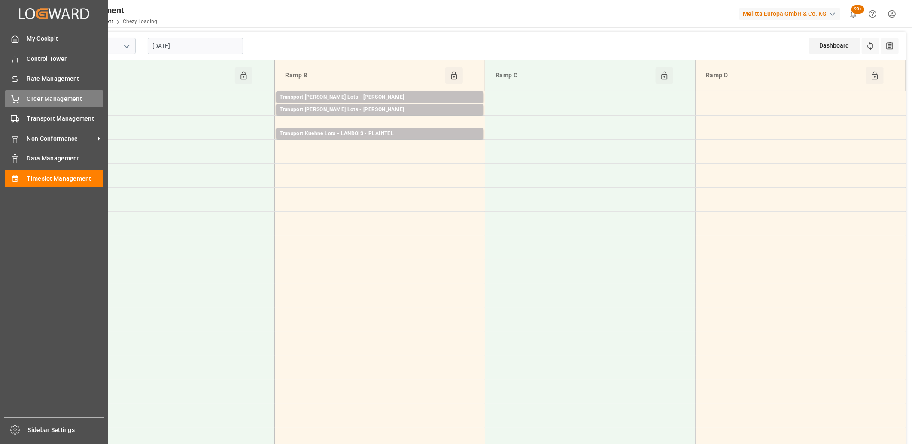
click at [24, 100] on div "Order Management Order Management" at bounding box center [54, 98] width 99 height 17
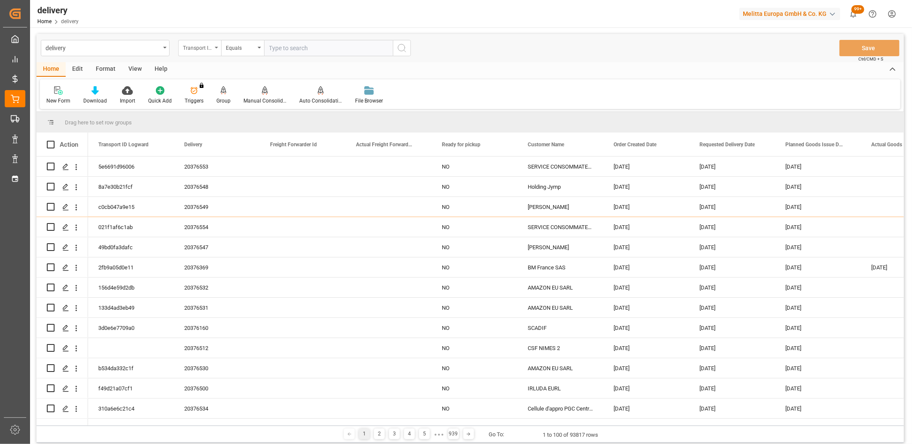
click at [204, 50] on div "Transport ID Logward" at bounding box center [197, 47] width 29 height 10
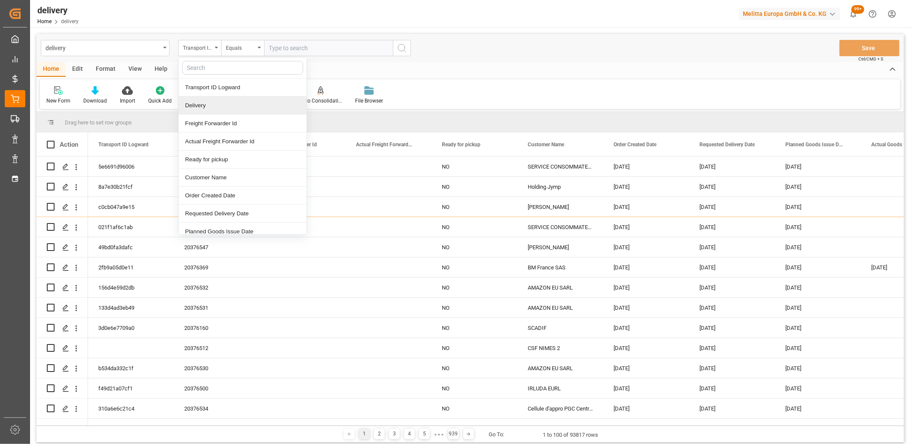
click at [203, 107] on div "Delivery" at bounding box center [243, 106] width 128 height 18
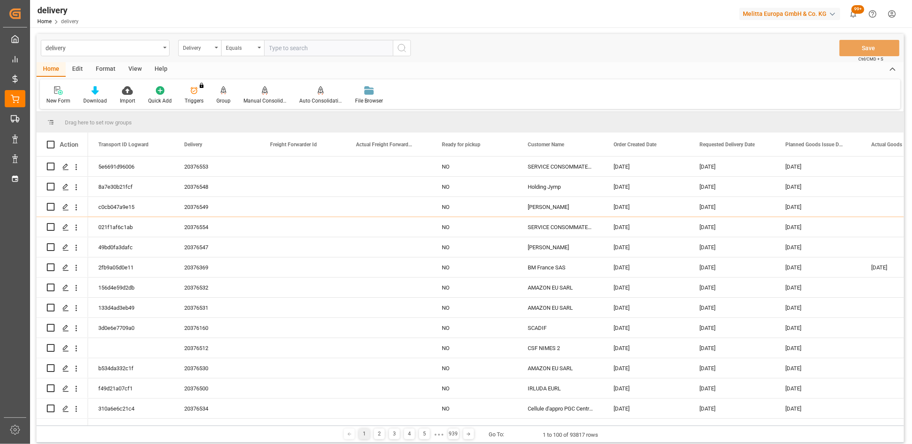
click at [292, 46] on input "text" at bounding box center [328, 48] width 129 height 16
paste input "20376164"
type input "20376164"
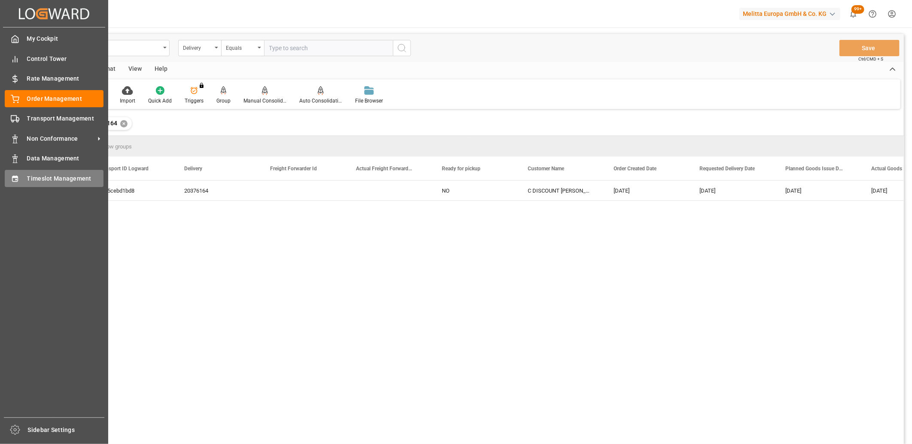
click at [15, 178] on icon at bounding box center [15, 179] width 6 height 6
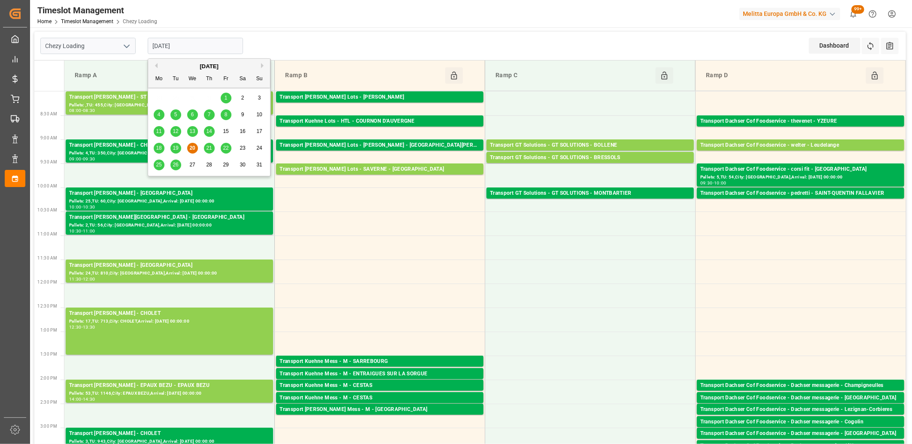
click at [207, 49] on input "[DATE]" at bounding box center [195, 46] width 95 height 16
click at [207, 148] on span "21" at bounding box center [209, 148] width 6 height 6
type input "[DATE]"
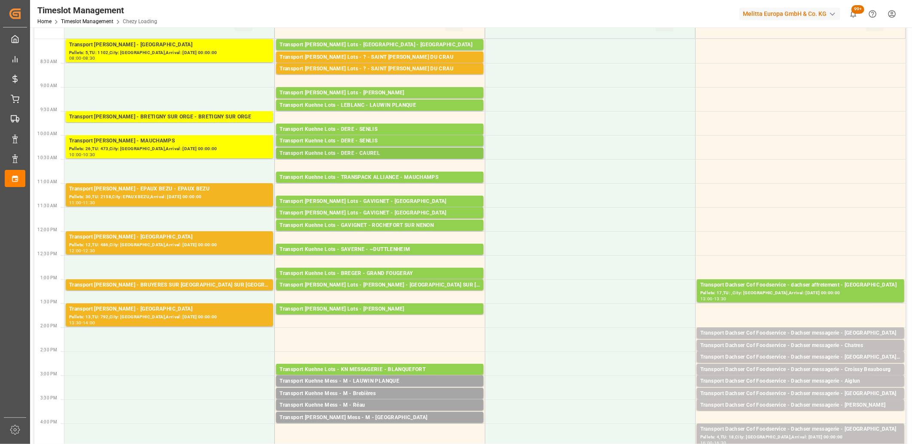
scroll to position [238, 0]
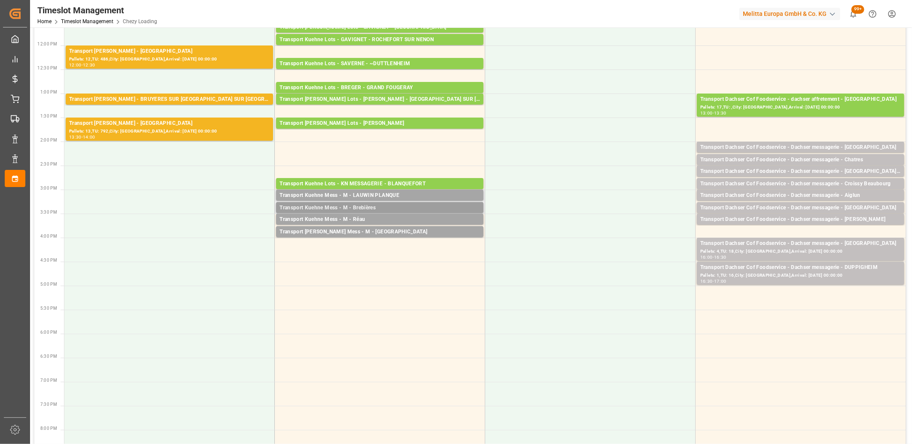
click at [355, 208] on div "Transport Kuehne Mess - M - Brebières" at bounding box center [380, 208] width 201 height 9
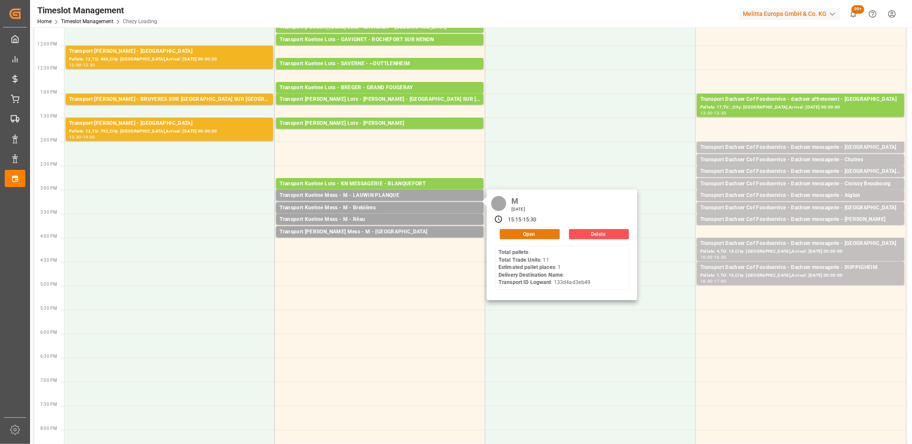
click at [511, 232] on button "Open" at bounding box center [530, 234] width 60 height 10
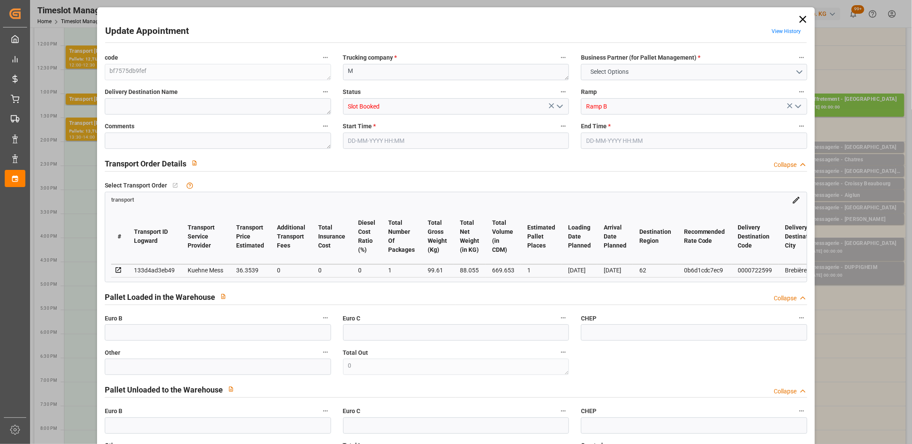
type input "0"
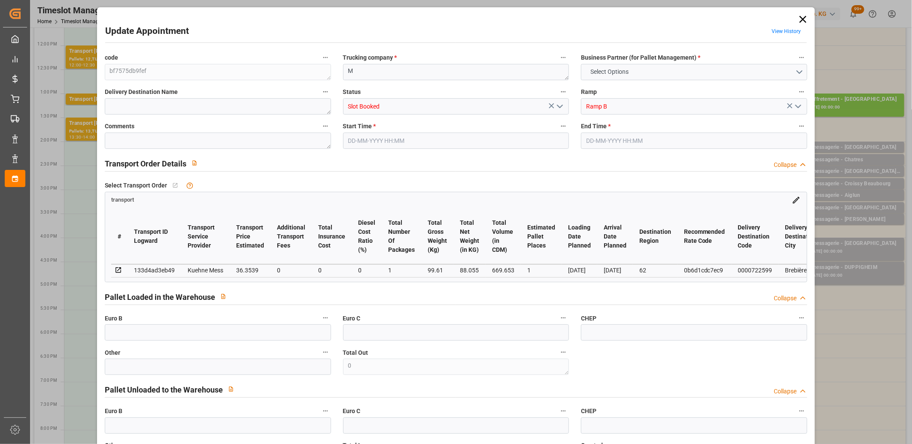
type input "0"
type input "1"
type input "36.3539"
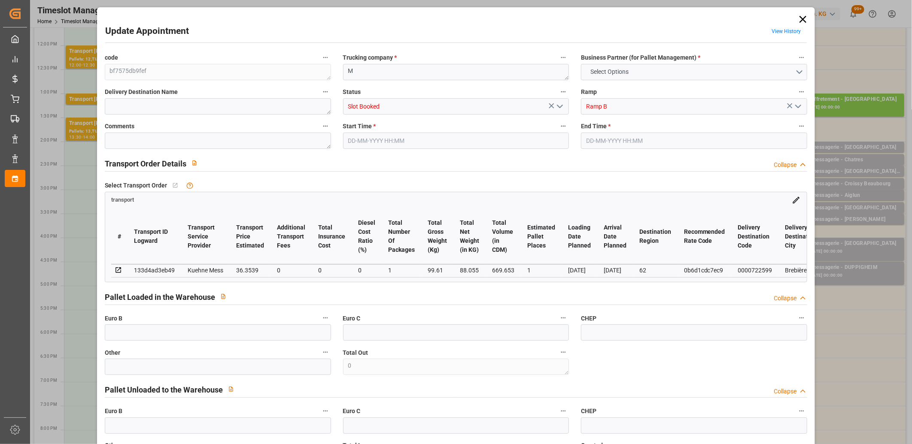
type input "0"
type input "36.3539"
type input "0"
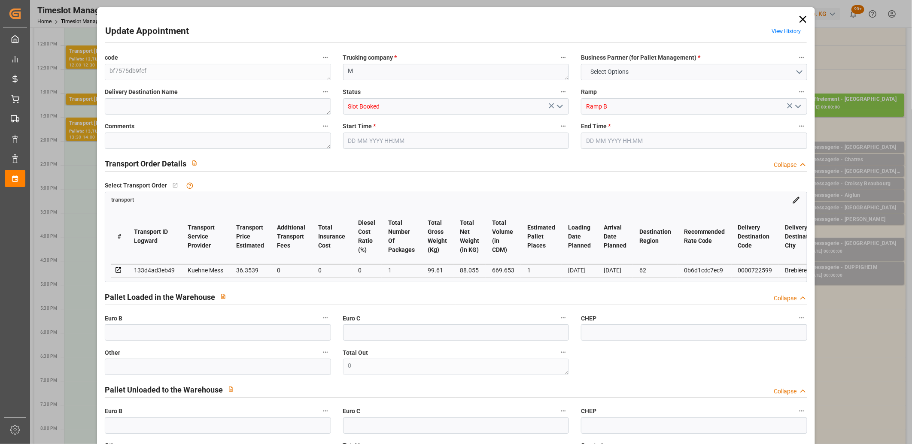
type input "1"
type input "88.055"
type input "122.61"
type input "669.653"
type input "62"
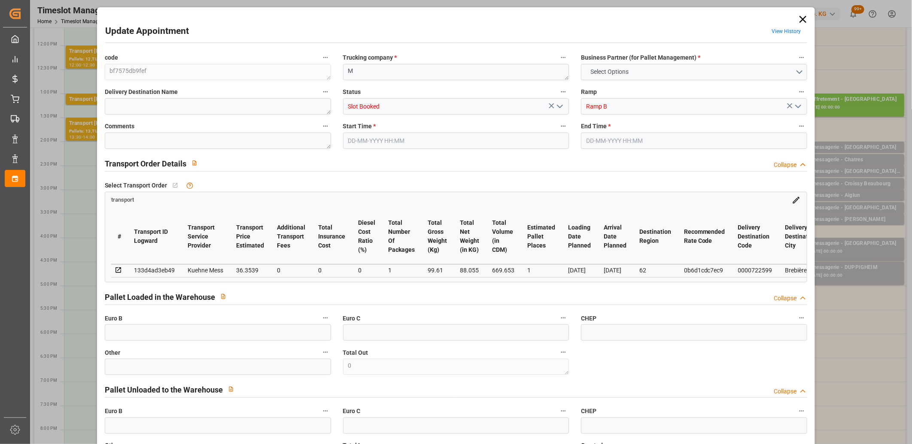
type input "0"
type input "11"
type input "1"
type input "101"
type input "99.61"
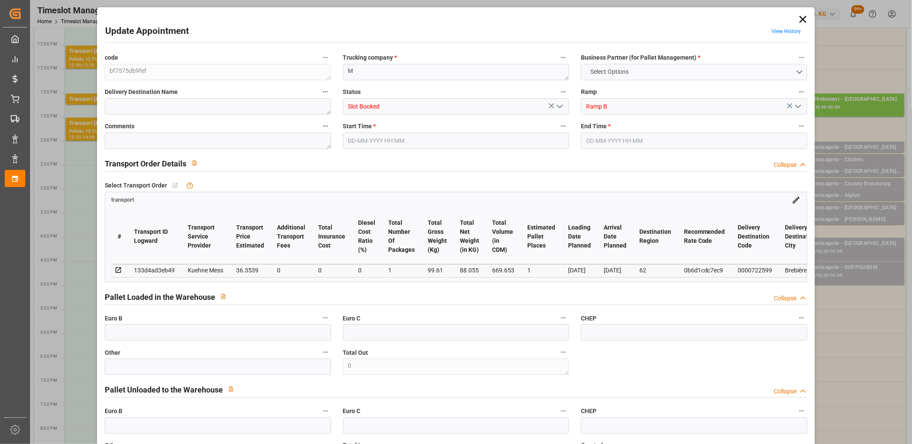
type input "0"
type input "4710.8598"
type input "0"
type input "21"
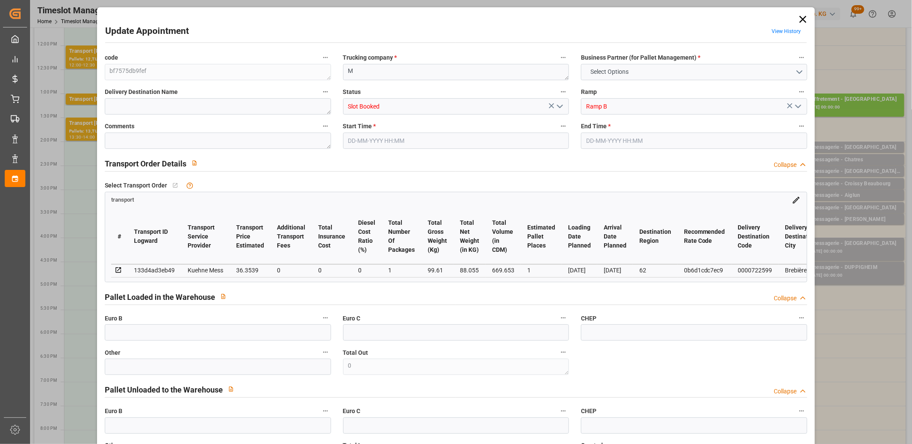
type input "35"
type input "[DATE] 15:15"
type input "[DATE] 15:30"
type input "[DATE] 12:12"
type input "[DATE] 12:11"
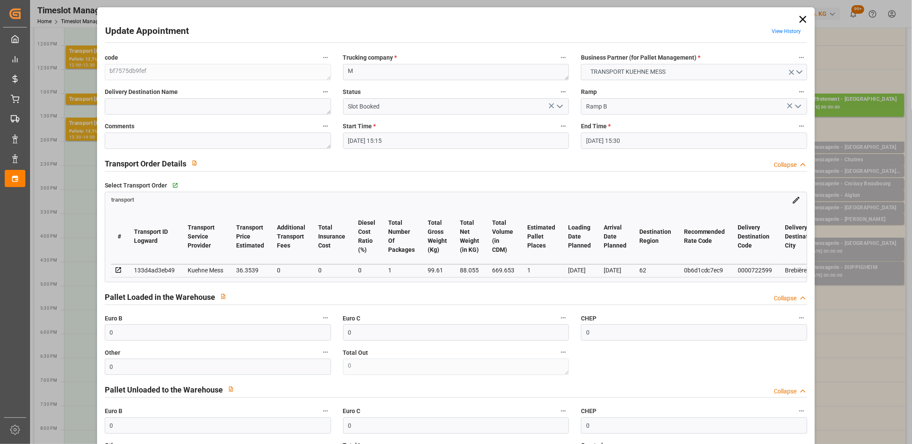
type input "[DATE]"
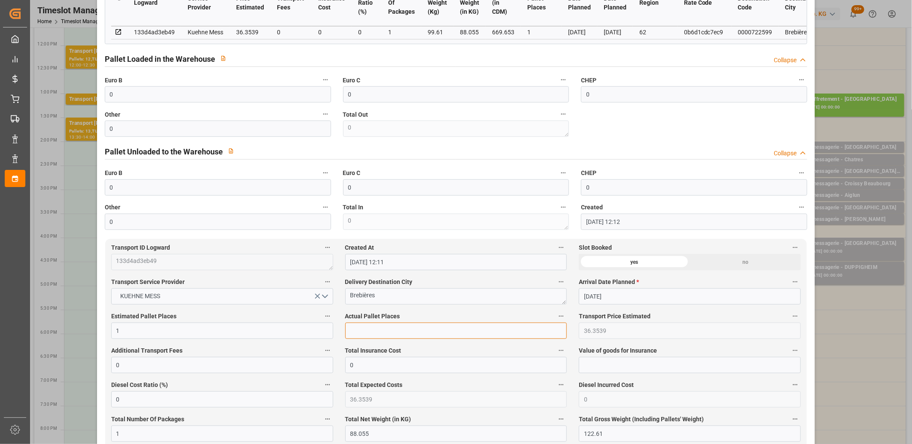
click at [348, 332] on input "text" at bounding box center [456, 331] width 222 height 16
type input "1"
click at [173, 95] on input "0" at bounding box center [218, 94] width 226 height 16
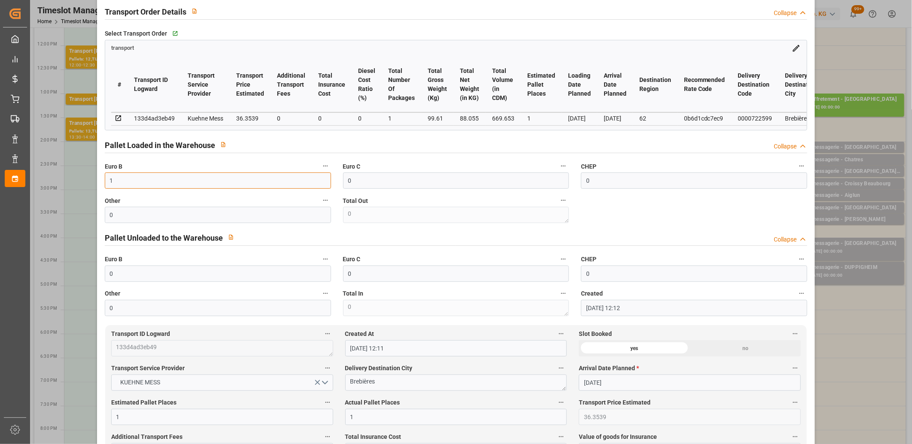
scroll to position [0, 0]
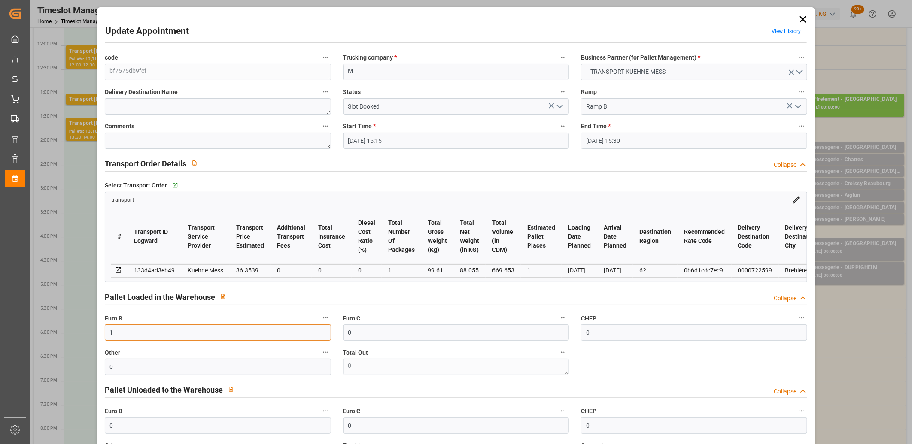
type input "1"
click at [557, 107] on icon "open menu" at bounding box center [560, 106] width 10 height 10
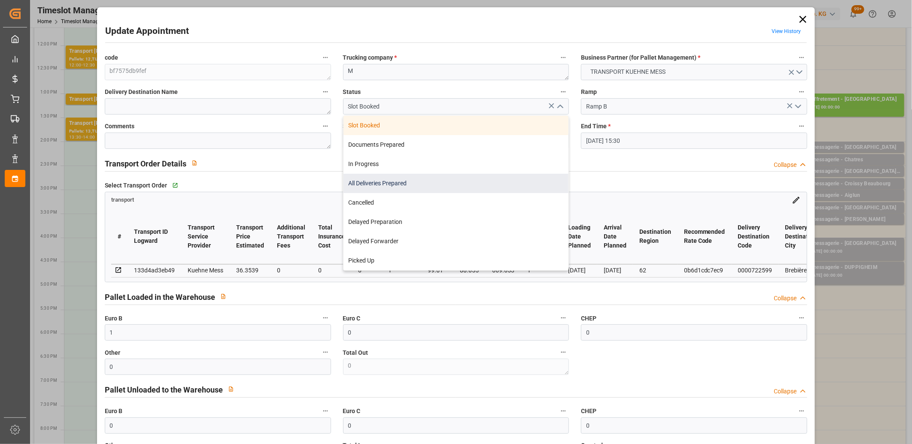
click at [514, 178] on div "All Deliveries Prepared" at bounding box center [456, 183] width 225 height 19
type input "All Deliveries Prepared"
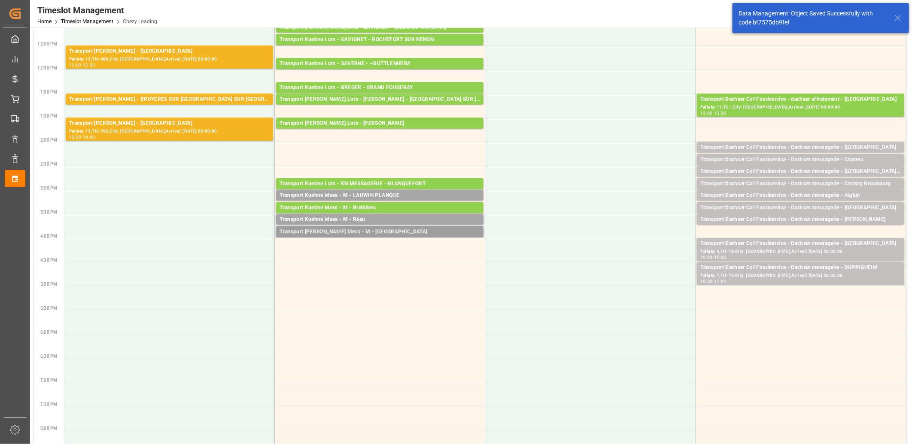
click at [357, 232] on div "Transport [PERSON_NAME] Mess - M - [GEOGRAPHIC_DATA]" at bounding box center [380, 232] width 201 height 9
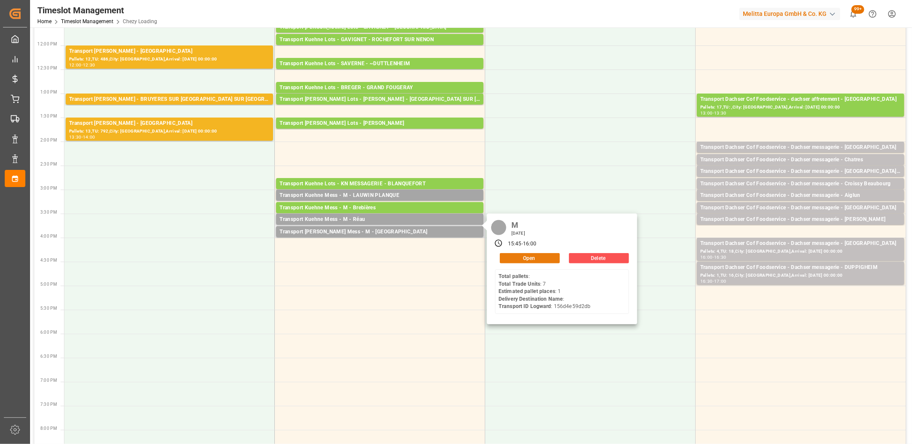
click at [505, 259] on button "Open" at bounding box center [530, 258] width 60 height 10
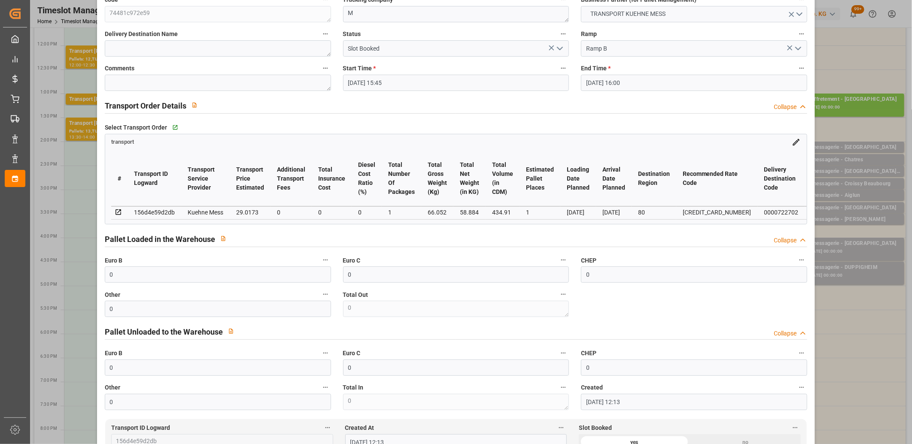
scroll to position [191, 0]
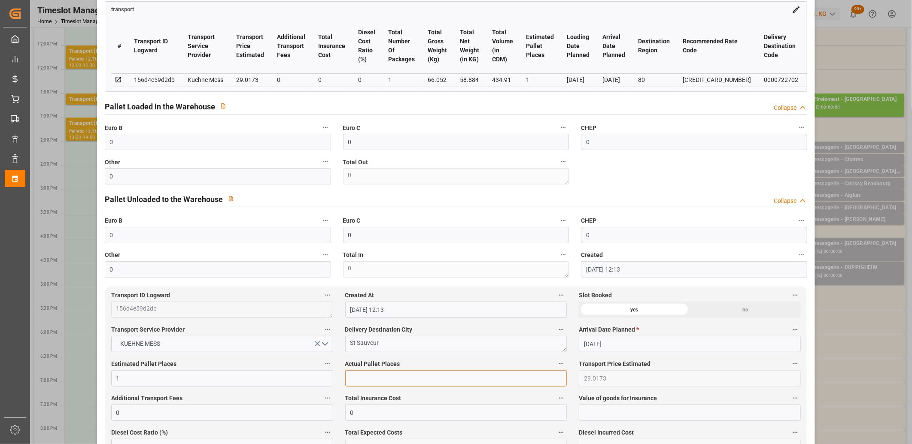
click at [378, 378] on input "text" at bounding box center [456, 379] width 222 height 16
type input "1"
click at [178, 149] on input "0" at bounding box center [218, 142] width 226 height 16
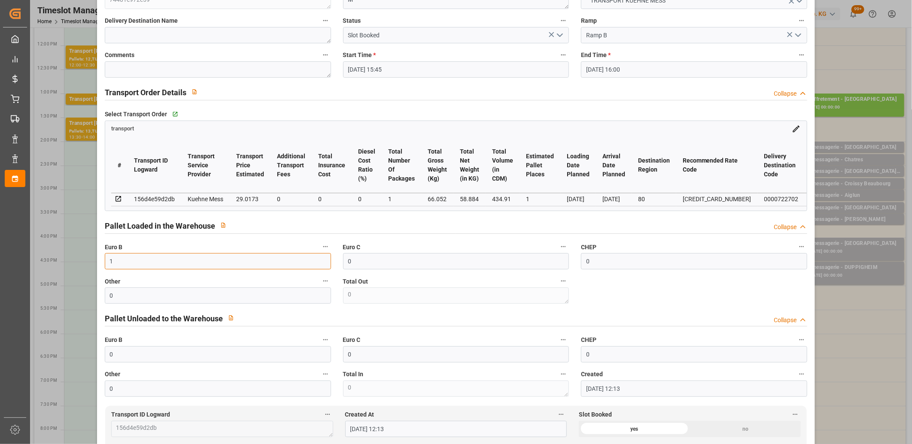
scroll to position [0, 0]
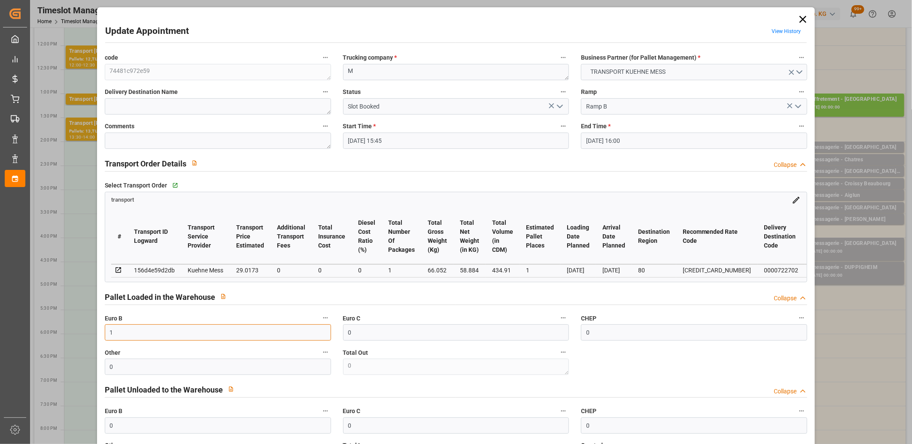
type input "1"
click at [556, 108] on icon "open menu" at bounding box center [560, 106] width 10 height 10
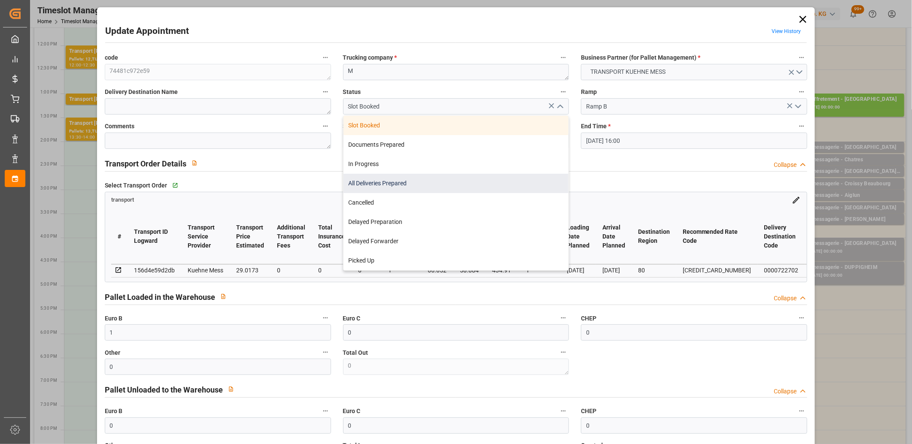
click at [495, 185] on div "All Deliveries Prepared" at bounding box center [456, 183] width 225 height 19
type input "All Deliveries Prepared"
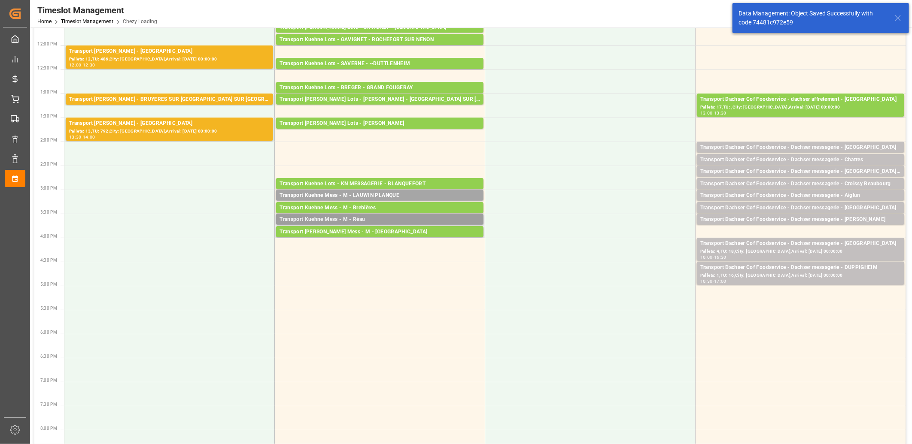
click at [379, 218] on div "Transport Kuehne Mess - M - Réau" at bounding box center [380, 220] width 201 height 9
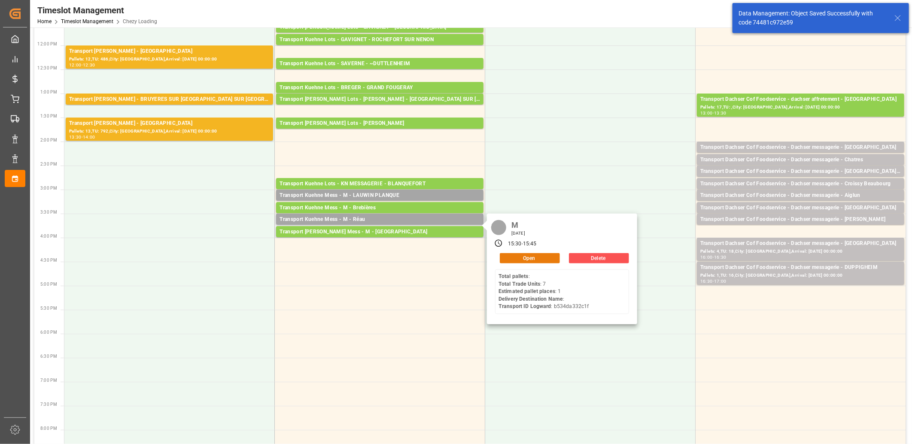
click at [524, 256] on button "Open" at bounding box center [530, 258] width 60 height 10
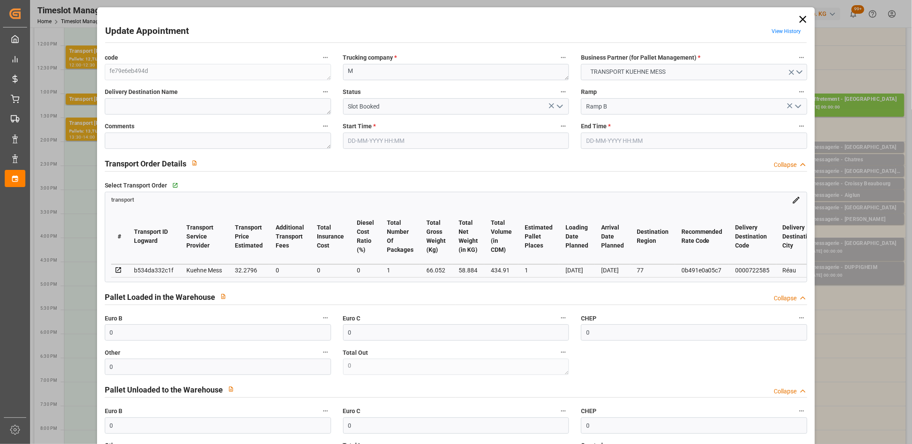
type input "[DATE] 15:30"
type input "[DATE] 15:45"
type input "[DATE] 12:13"
type input "[DATE] 12:12"
type input "[DATE]"
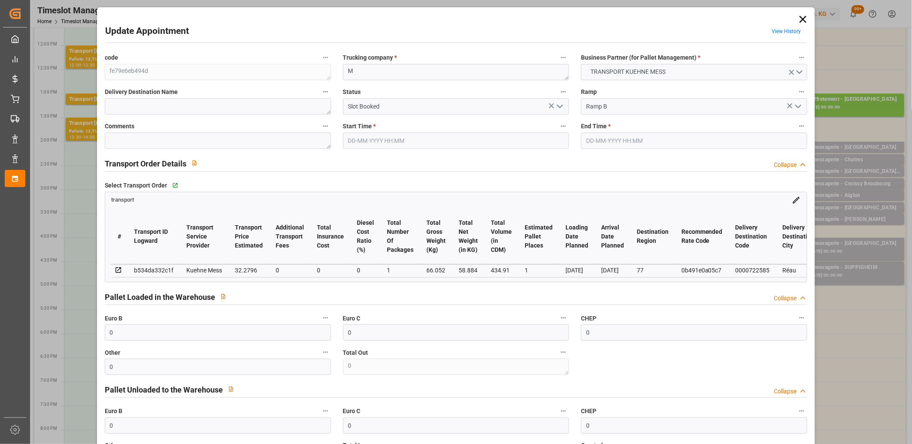
type input "[DATE]"
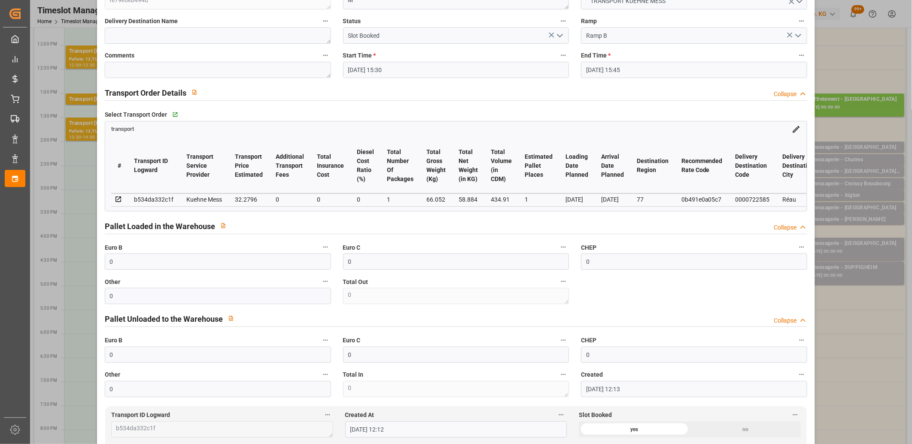
scroll to position [191, 0]
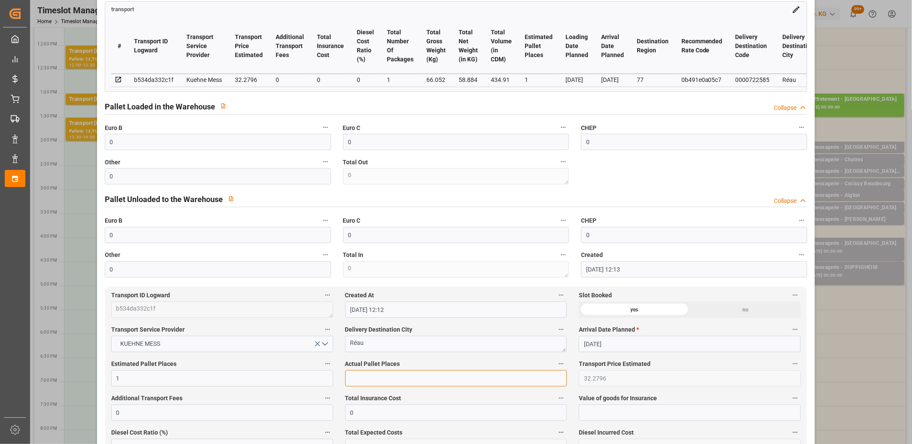
click at [404, 376] on input "text" at bounding box center [456, 379] width 222 height 16
type input "1"
click at [133, 148] on input "0" at bounding box center [218, 142] width 226 height 16
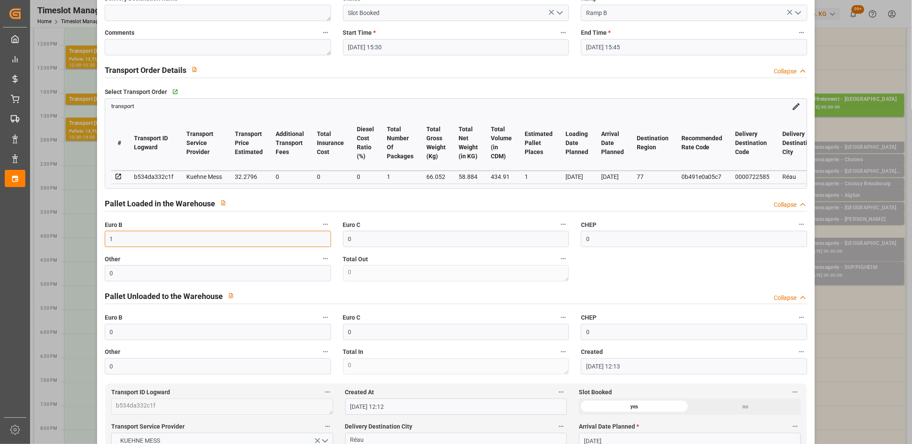
scroll to position [0, 0]
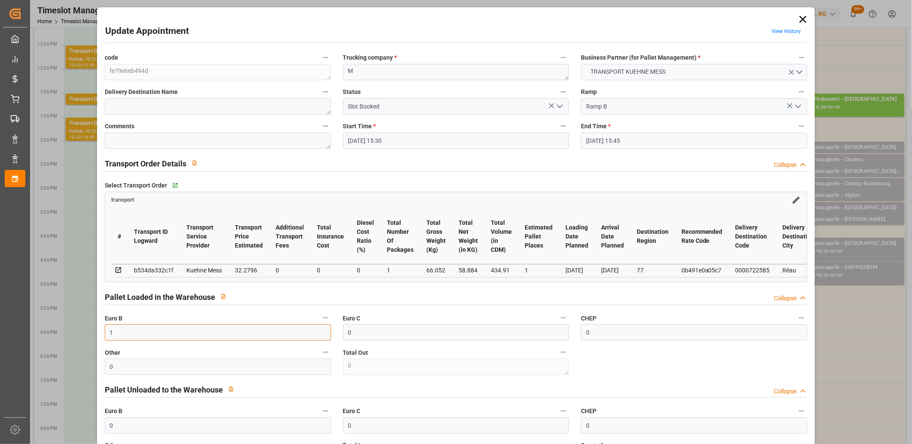
type input "1"
click at [557, 108] on icon "open menu" at bounding box center [560, 106] width 10 height 10
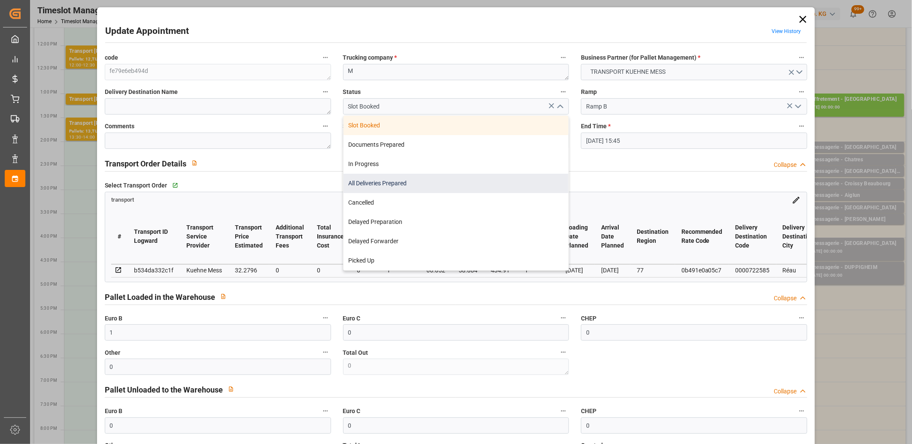
click at [400, 188] on div "All Deliveries Prepared" at bounding box center [456, 183] width 225 height 19
type input "All Deliveries Prepared"
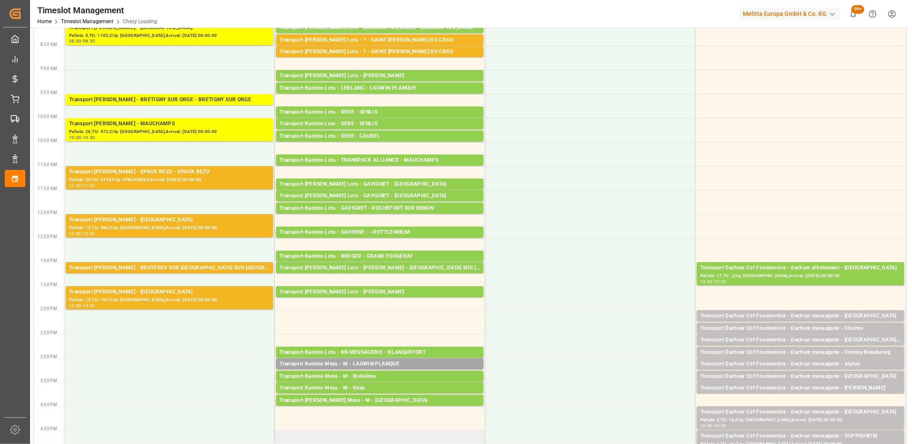
scroll to position [143, 0]
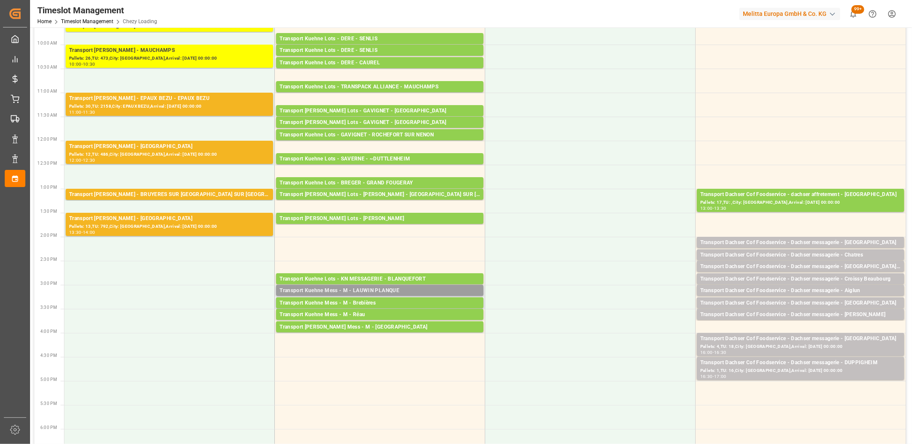
click at [366, 289] on div "Transport Kuehne Mess - M - LAUWIN PLANQUE" at bounding box center [380, 291] width 201 height 9
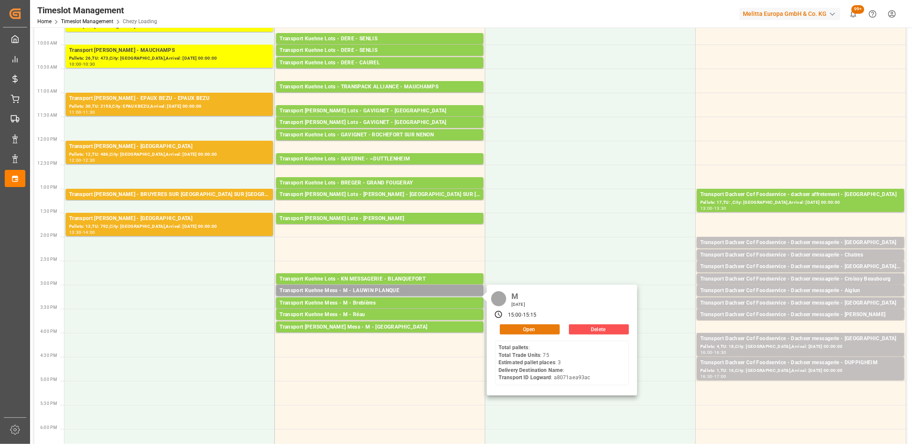
click at [521, 334] on button "Open" at bounding box center [530, 330] width 60 height 10
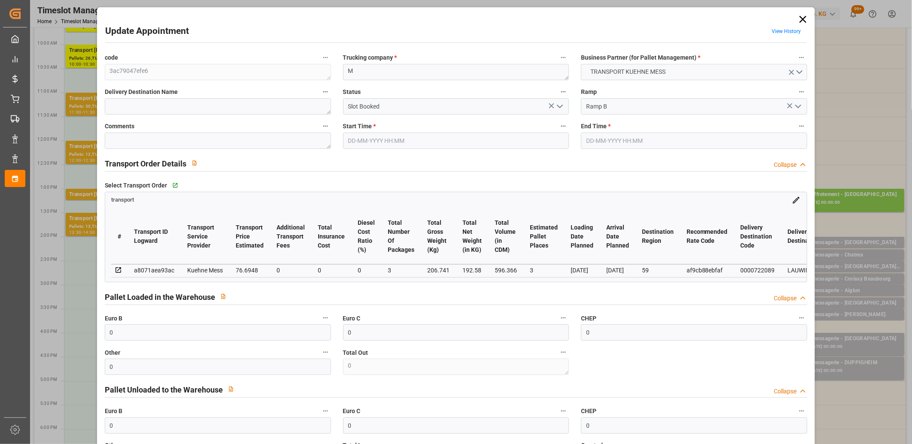
type input "[DATE] 15:00"
type input "[DATE] 15:15"
type input "[DATE] 12:11"
type input "[DATE]"
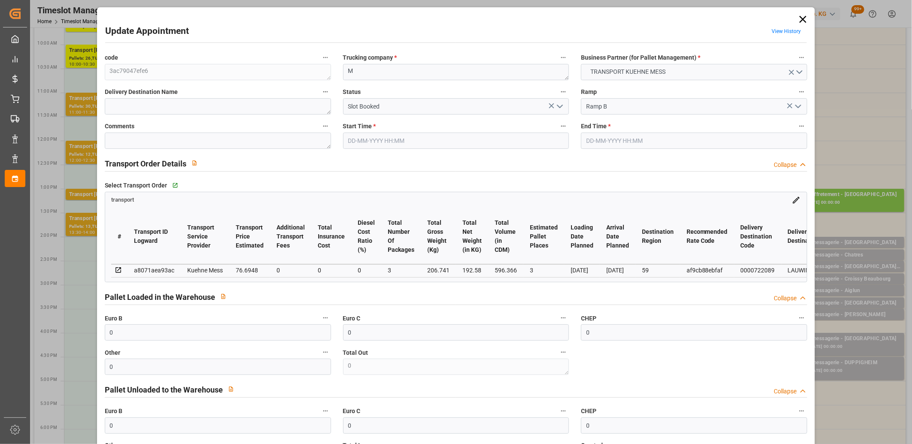
type input "[DATE]"
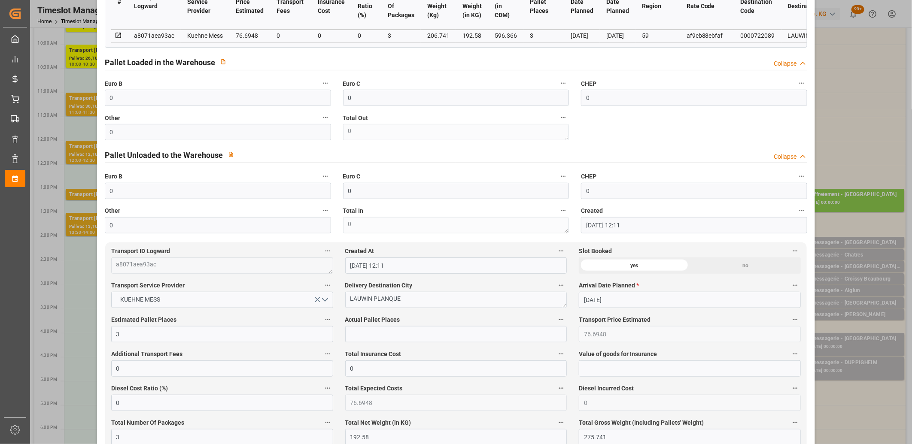
scroll to position [286, 0]
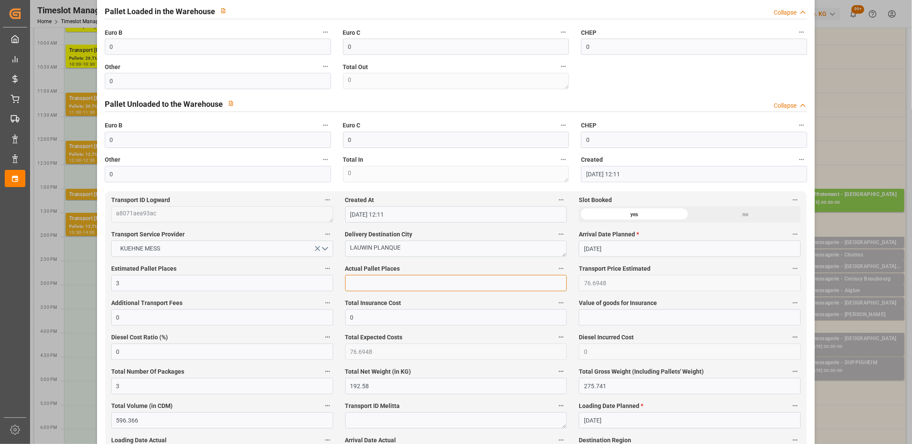
click at [355, 286] on input "text" at bounding box center [456, 283] width 222 height 16
type input "1"
click at [203, 44] on input "0" at bounding box center [218, 47] width 226 height 16
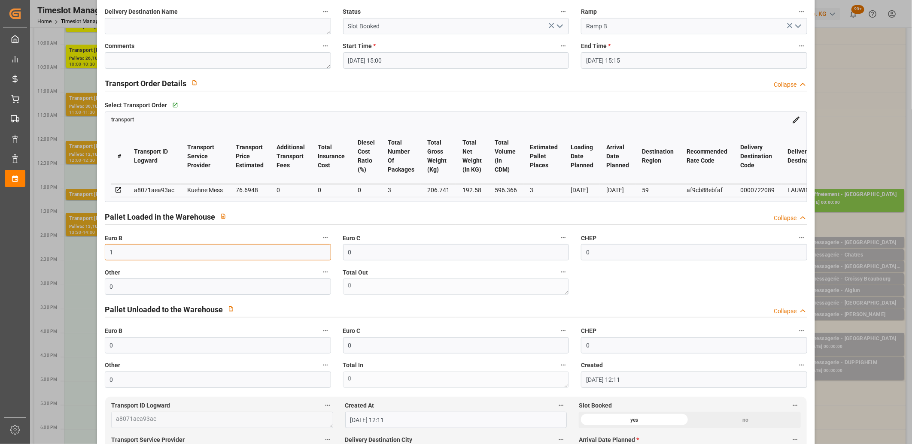
scroll to position [0, 0]
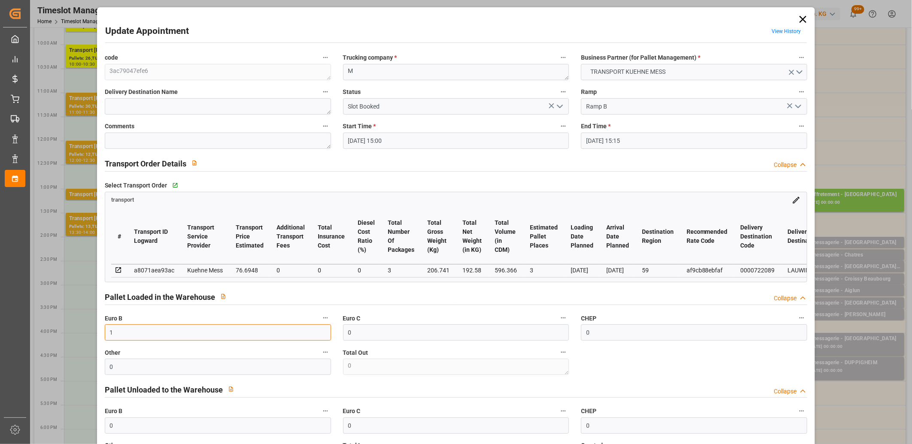
type input "1"
click at [557, 105] on polyline "open menu" at bounding box center [559, 106] width 5 height 3
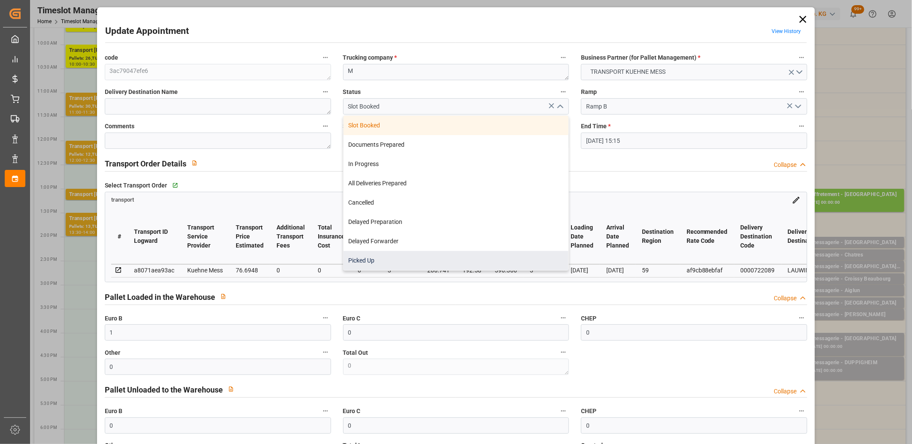
click at [487, 253] on div "Picked Up" at bounding box center [456, 260] width 225 height 19
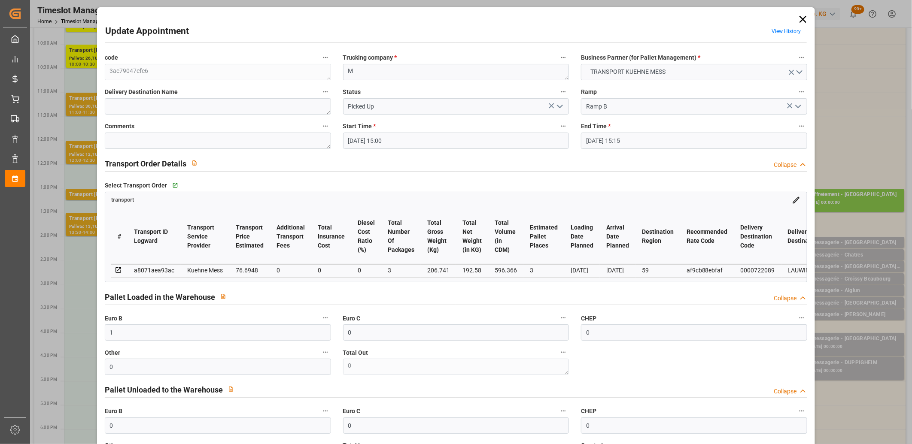
click at [558, 104] on icon "open menu" at bounding box center [560, 106] width 10 height 10
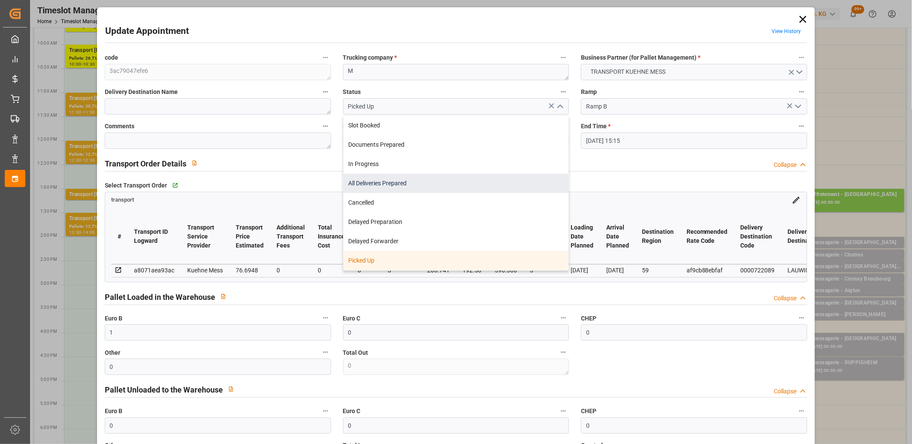
click at [494, 178] on div "All Deliveries Prepared" at bounding box center [456, 183] width 225 height 19
type input "All Deliveries Prepared"
